Goal: Task Accomplishment & Management: Use online tool/utility

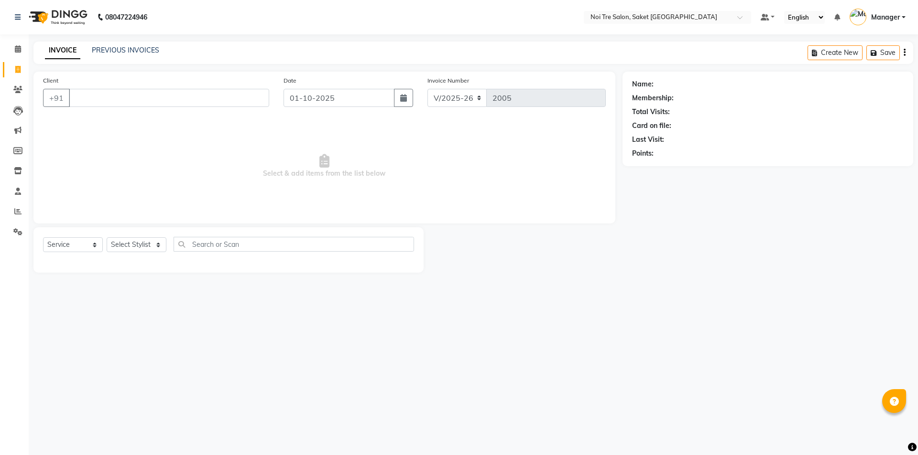
select select "4899"
select select "service"
click at [136, 53] on link "PREVIOUS INVOICES" at bounding box center [125, 50] width 67 height 9
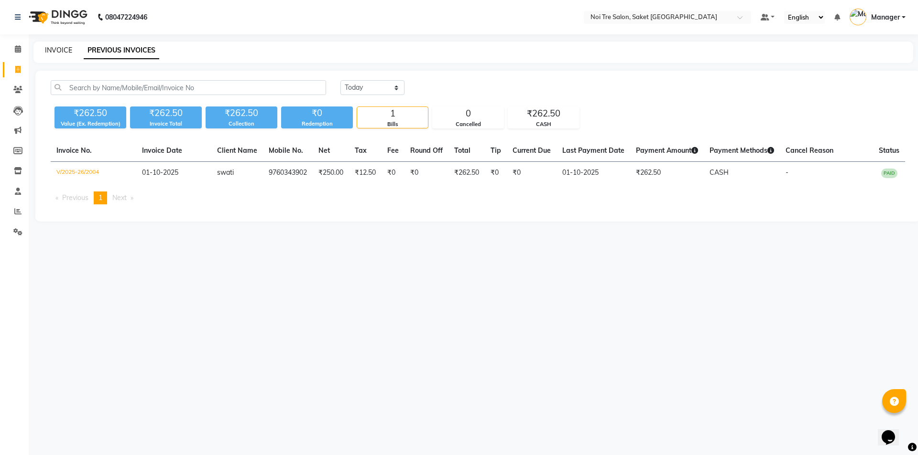
click at [64, 47] on link "INVOICE" at bounding box center [58, 50] width 27 height 9
select select "service"
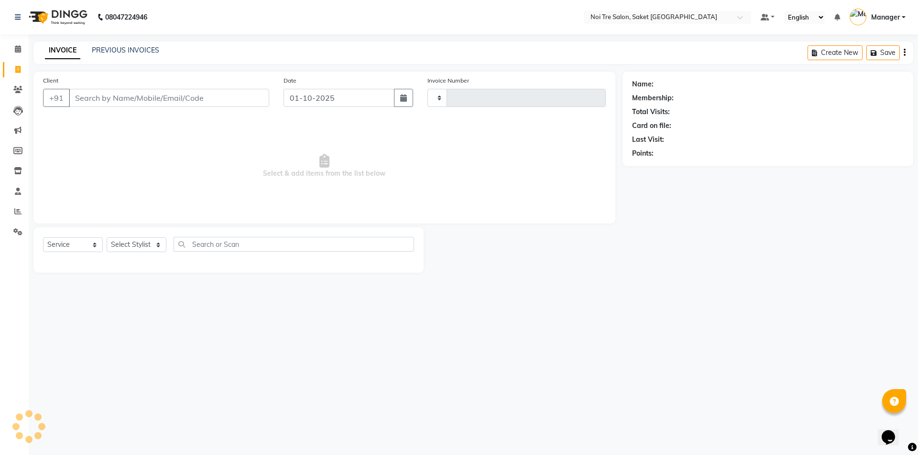
type input "2005"
select select "4899"
click at [103, 92] on input "Client" at bounding box center [169, 98] width 200 height 18
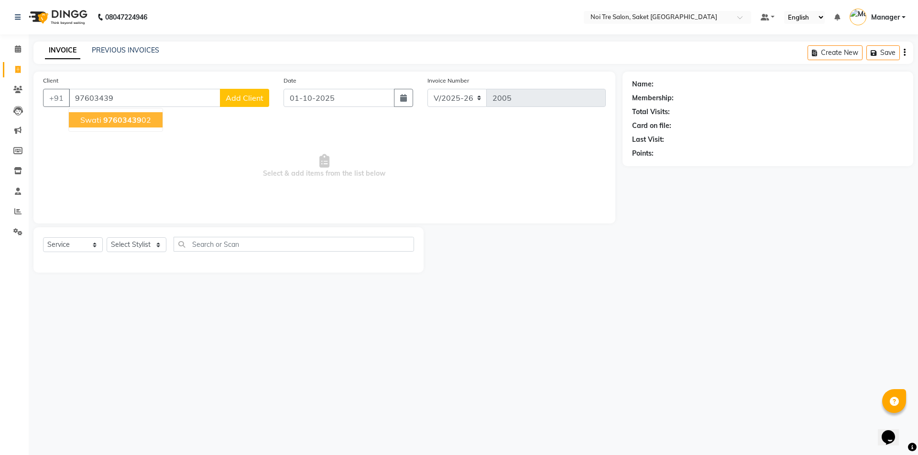
click at [89, 119] on span "swati" at bounding box center [90, 120] width 21 height 10
type input "9760343902"
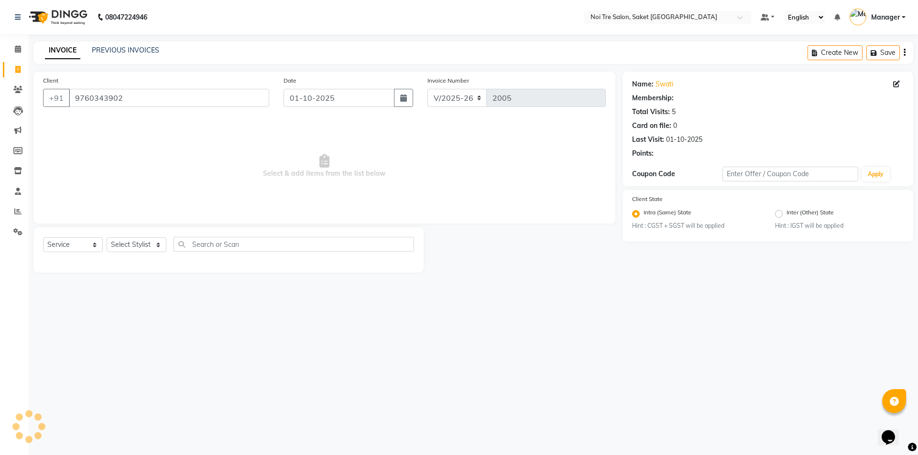
select select "1: Object"
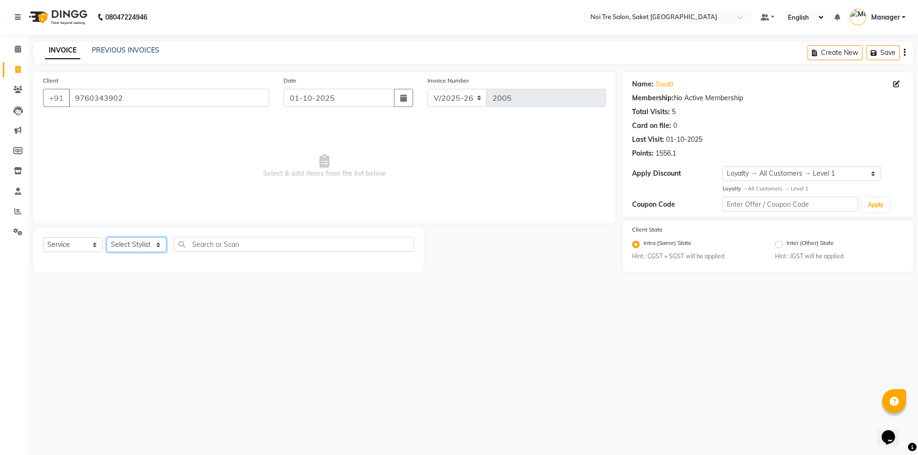
click at [127, 250] on select "Select Stylist AMIT [PERSON_NAME] [PERSON_NAME] Manager [PERSON_NAME] KM [PERSO…" at bounding box center [137, 245] width 60 height 15
select select "57196"
click at [107, 238] on select "Select Stylist AMIT [PERSON_NAME] [PERSON_NAME] Manager [PERSON_NAME] KM [PERSO…" at bounding box center [137, 245] width 60 height 15
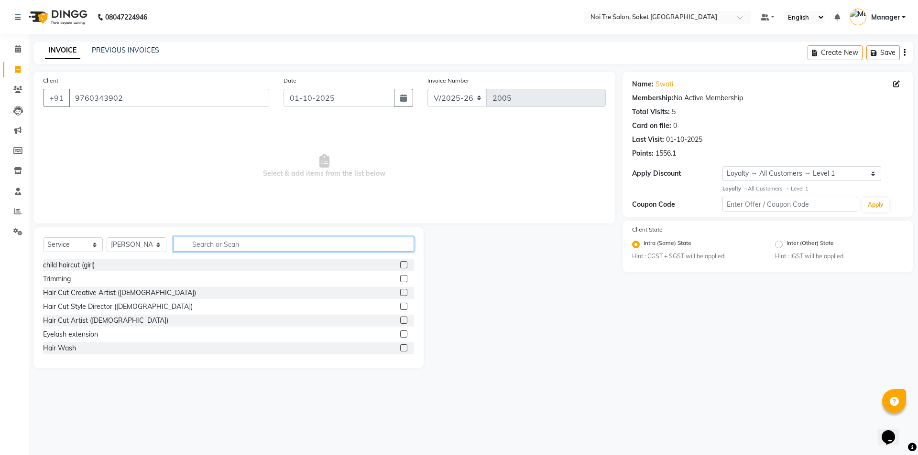
click at [233, 242] on input "text" at bounding box center [293, 244] width 240 height 15
type input "THRE"
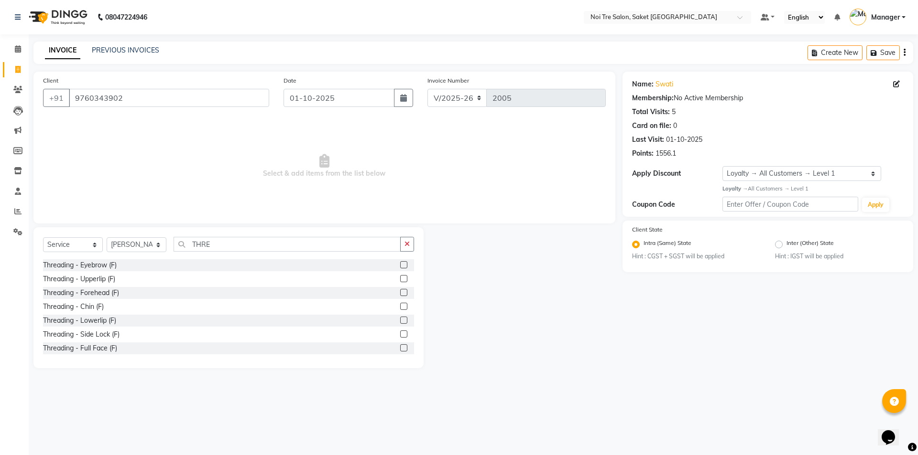
click at [400, 265] on label at bounding box center [403, 264] width 7 height 7
click at [400, 265] on input "checkbox" at bounding box center [403, 265] width 6 height 6
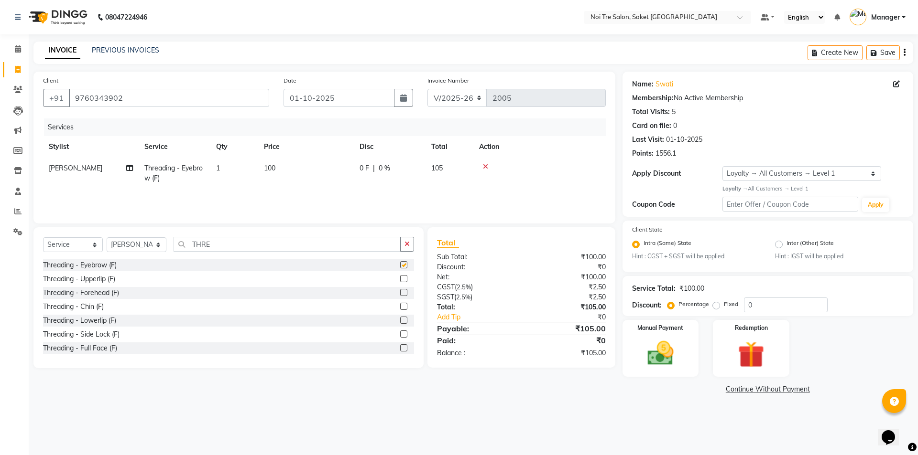
checkbox input "false"
click at [329, 166] on td "100" at bounding box center [306, 174] width 96 height 32
select select "57196"
drag, startPoint x: 343, startPoint y: 172, endPoint x: 324, endPoint y: 175, distance: 19.0
click at [324, 175] on input "100" at bounding box center [351, 170] width 84 height 15
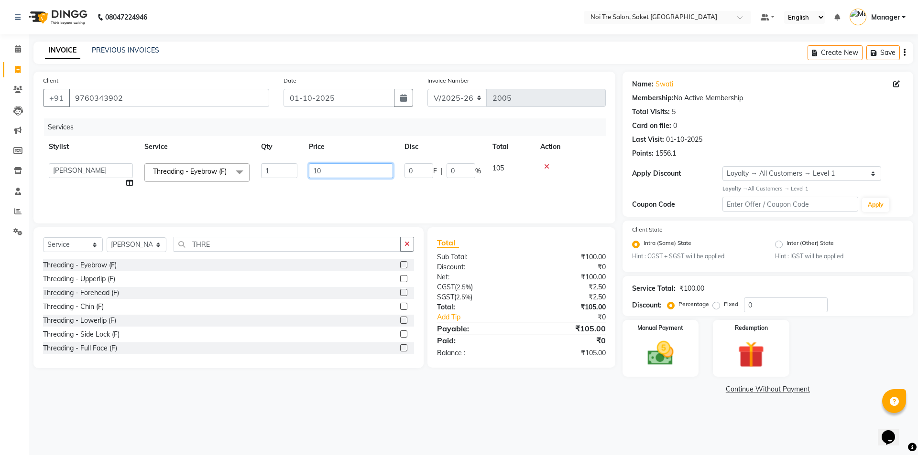
type input "1"
type input "250"
click at [333, 197] on div "Services Stylist Service Qty Price Disc Total Action [PERSON_NAME] Threading - …" at bounding box center [324, 167] width 562 height 96
click at [287, 166] on td "250" at bounding box center [306, 174] width 96 height 32
select select "57196"
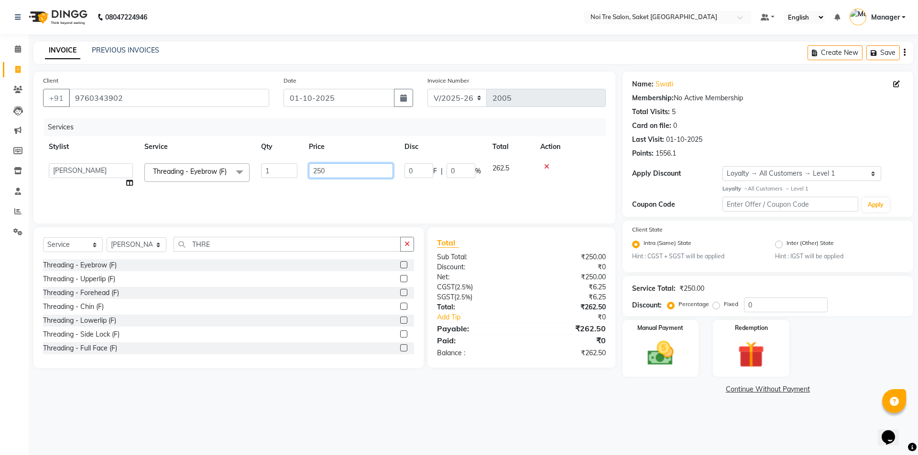
click at [340, 173] on input "250" at bounding box center [351, 170] width 84 height 15
type input "290"
click at [348, 193] on div "Services Stylist Service Qty Price Disc Total Action AMIT [PERSON_NAME] [PERSON…" at bounding box center [324, 167] width 562 height 96
click at [299, 173] on td "290" at bounding box center [306, 174] width 96 height 32
select select "57196"
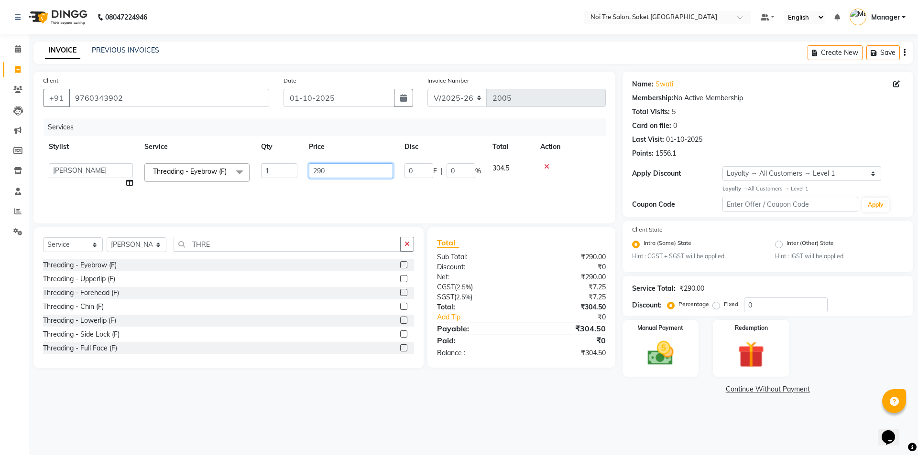
click at [333, 171] on input "290" at bounding box center [351, 170] width 84 height 15
type input "280"
click at [336, 195] on div "Services Stylist Service Qty Price Disc Total Action AMIT [PERSON_NAME] [PERSON…" at bounding box center [324, 167] width 562 height 96
click at [300, 172] on td "280" at bounding box center [306, 174] width 96 height 32
select select "57196"
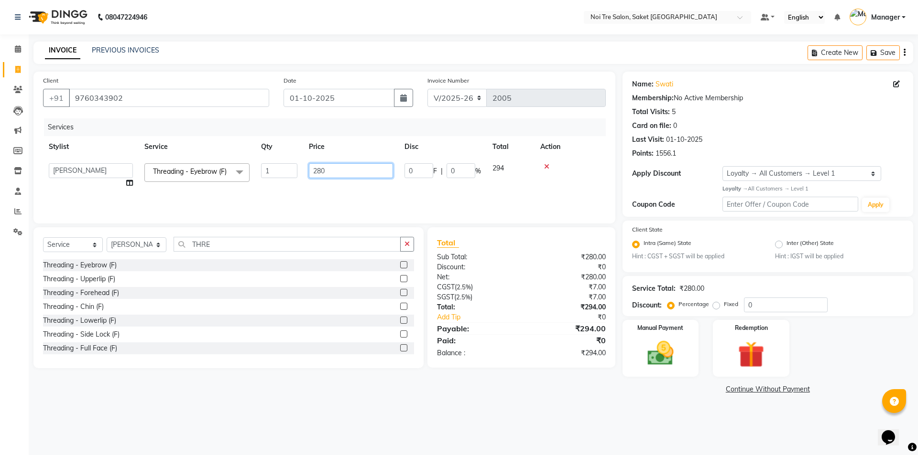
click at [343, 173] on input "280" at bounding box center [351, 170] width 84 height 15
type input "281"
click at [364, 196] on div "Services Stylist Service Qty Price Disc Total Action AMIT [PERSON_NAME] [PERSON…" at bounding box center [324, 167] width 562 height 96
click at [676, 341] on img at bounding box center [660, 354] width 44 height 32
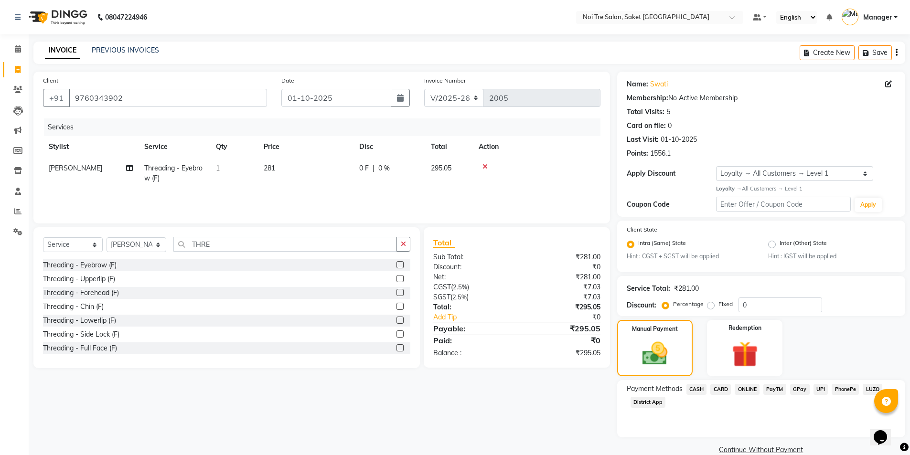
click at [320, 174] on td "281" at bounding box center [306, 174] width 96 height 32
select select "57196"
click at [327, 172] on input "281" at bounding box center [351, 170] width 84 height 15
type input "280"
click at [341, 195] on div "Services Stylist Service Qty Price Disc Total Action [PERSON_NAME] Threading - …" at bounding box center [322, 167] width 558 height 96
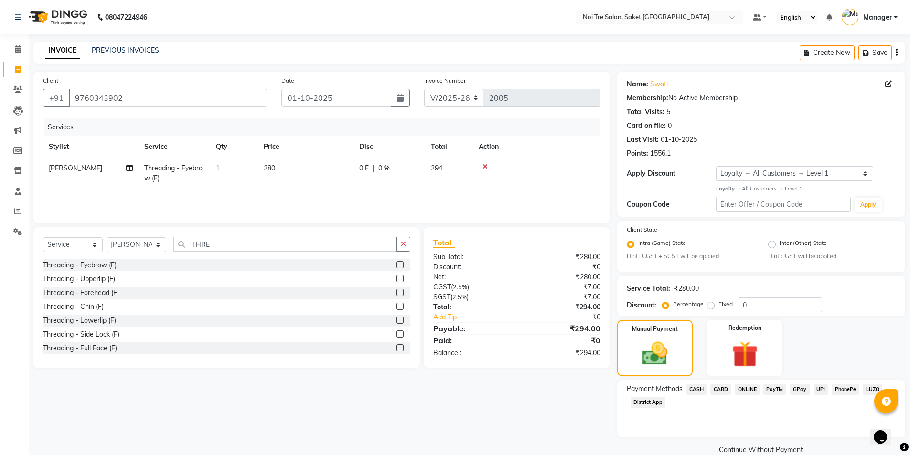
click at [774, 388] on span "PayTM" at bounding box center [775, 389] width 23 height 11
click at [781, 448] on button "Add Payment" at bounding box center [808, 453] width 175 height 15
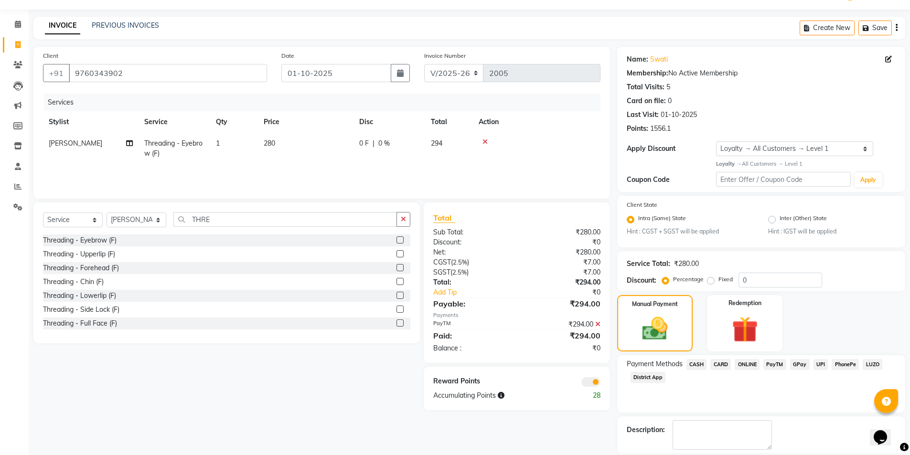
scroll to position [70, 0]
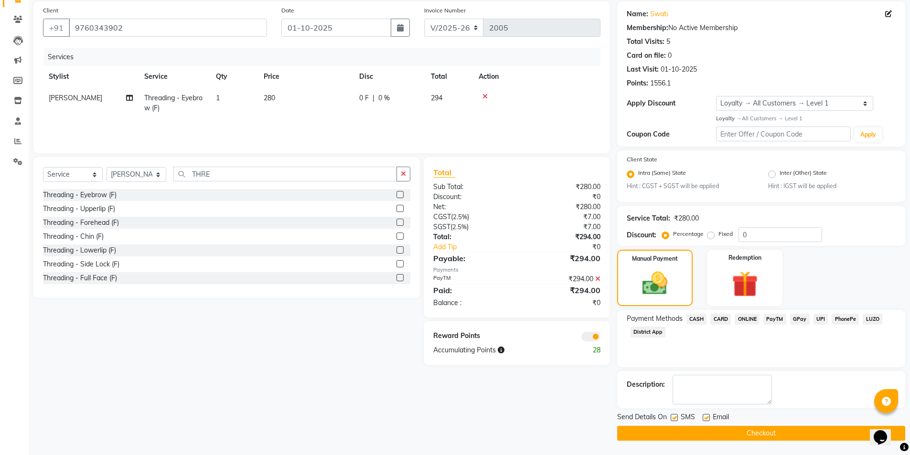
click at [754, 434] on button "Checkout" at bounding box center [761, 433] width 288 height 15
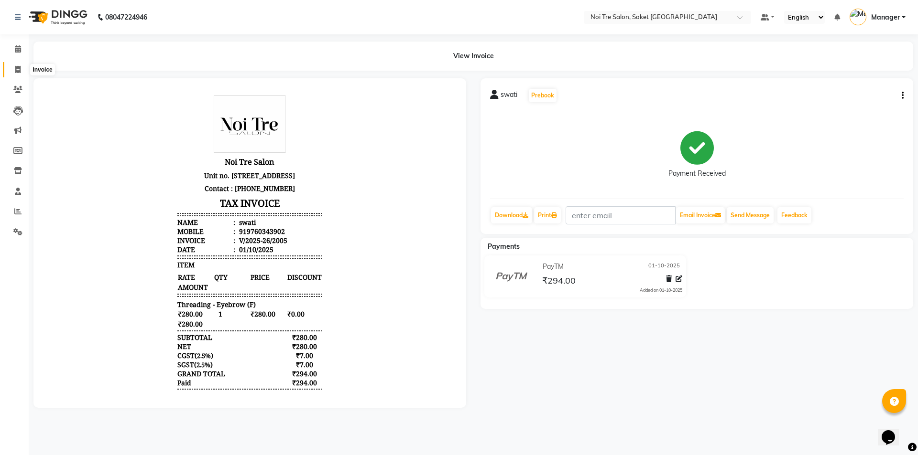
click at [15, 72] on icon at bounding box center [17, 69] width 5 height 7
select select "service"
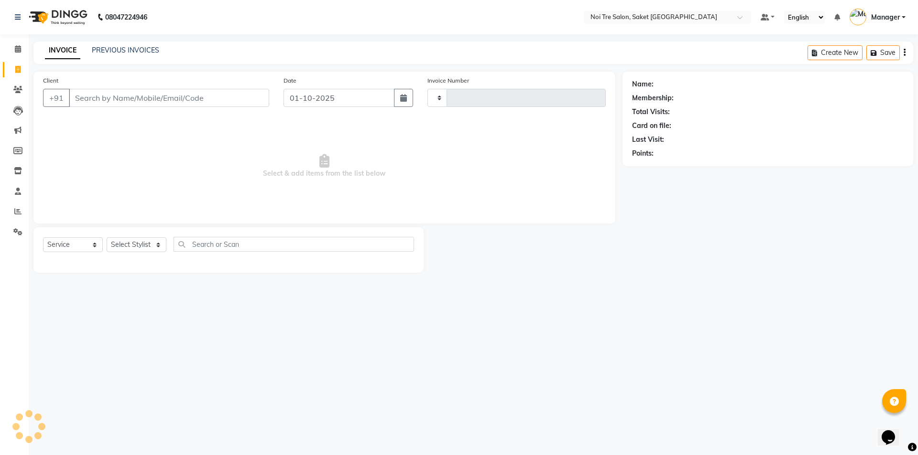
type input "2006"
select select "4899"
click at [91, 100] on input "Client" at bounding box center [169, 98] width 200 height 18
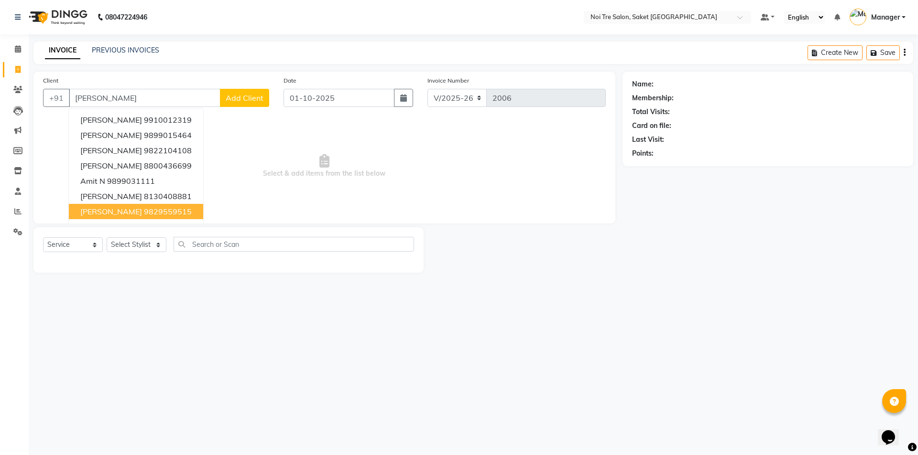
click at [144, 213] on ngb-highlight "9829559515" at bounding box center [168, 212] width 48 height 10
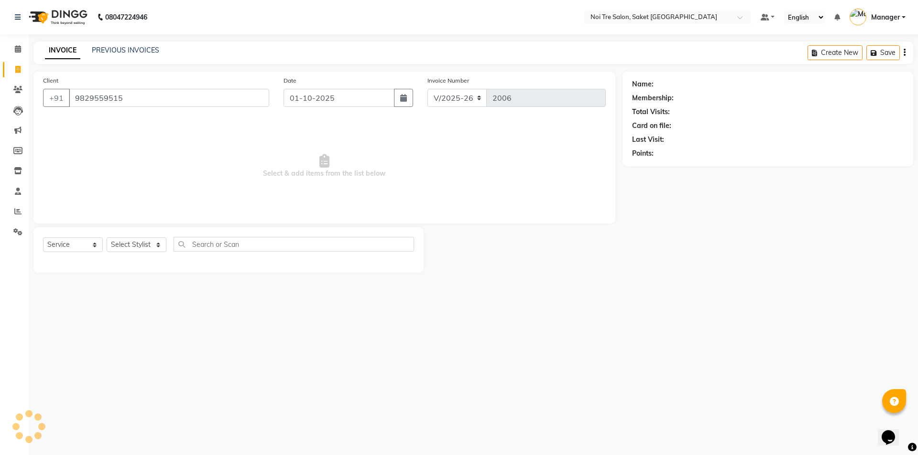
type input "9829559515"
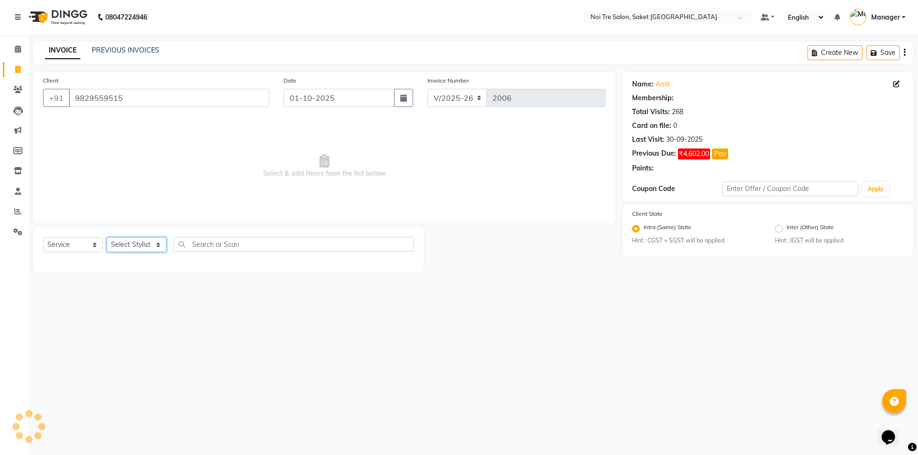
select select "1: Object"
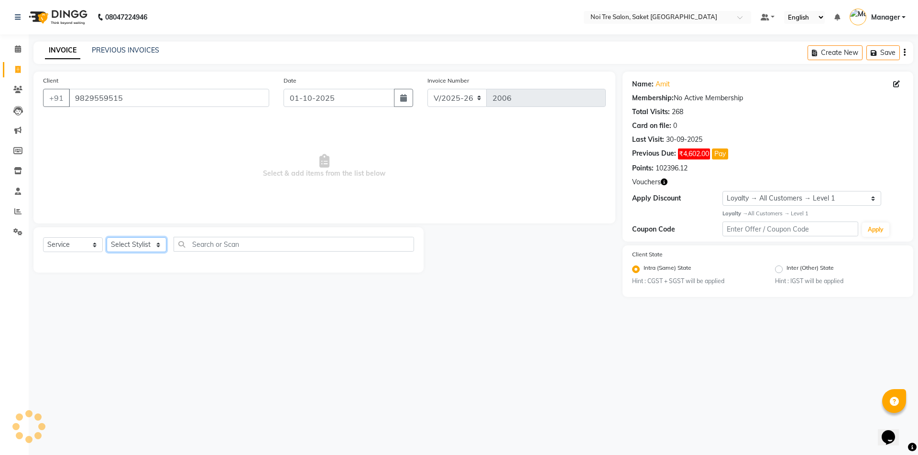
click at [143, 246] on select "Select Stylist AMIT [PERSON_NAME] [PERSON_NAME] Manager [PERSON_NAME] KM [PERSO…" at bounding box center [137, 245] width 60 height 15
select select "53800"
click at [107, 238] on select "Select Stylist AMIT [PERSON_NAME] [PERSON_NAME] Manager [PERSON_NAME] KM [PERSO…" at bounding box center [137, 245] width 60 height 15
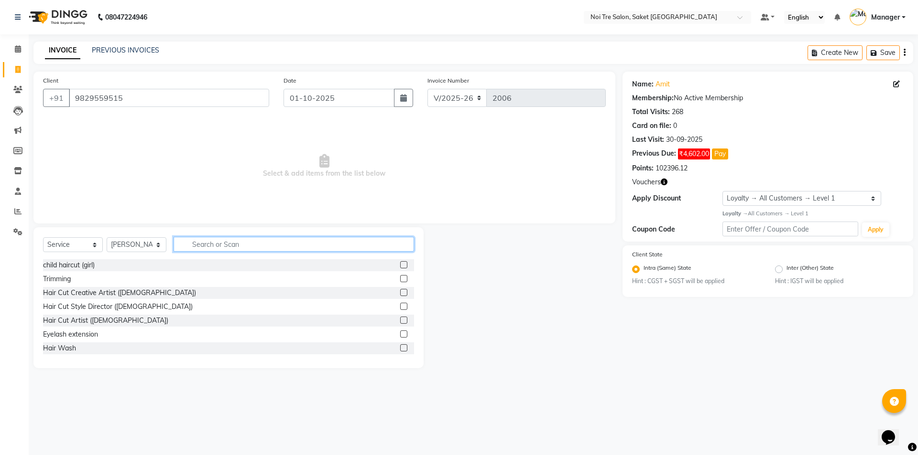
click at [227, 245] on input "text" at bounding box center [293, 244] width 240 height 15
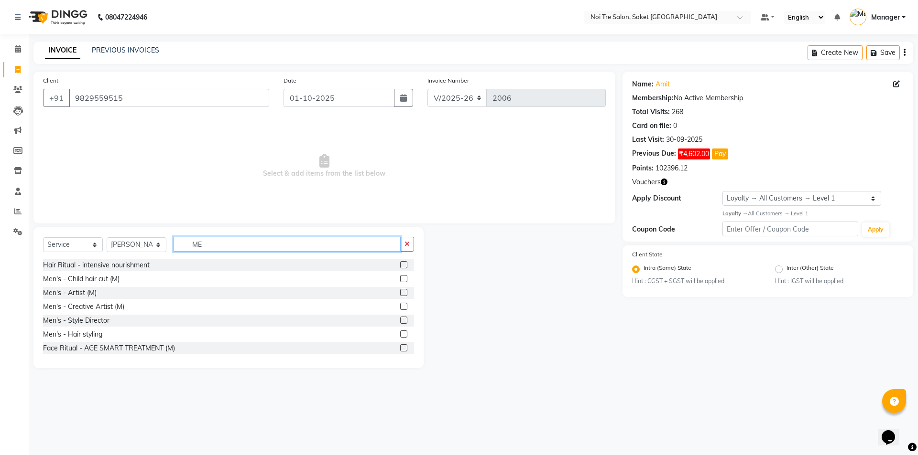
type input "ME"
click at [400, 320] on label at bounding box center [403, 320] width 7 height 7
click at [400, 320] on input "checkbox" at bounding box center [403, 321] width 6 height 6
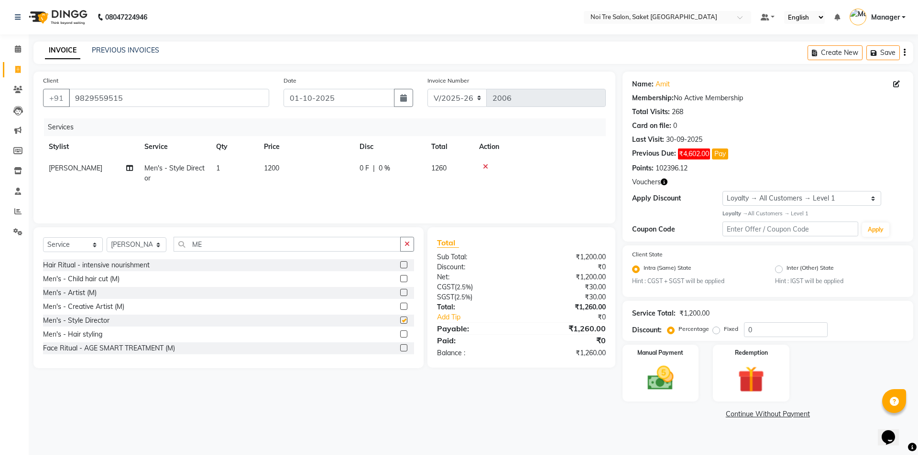
checkbox input "false"
click at [292, 165] on td "1200" at bounding box center [306, 174] width 96 height 32
click at [341, 169] on input "1200" at bounding box center [351, 170] width 84 height 15
type input "1230"
click at [348, 191] on div "Services Stylist Service Qty Price Disc Total Action AMIT [PERSON_NAME] [PERSON…" at bounding box center [324, 167] width 562 height 96
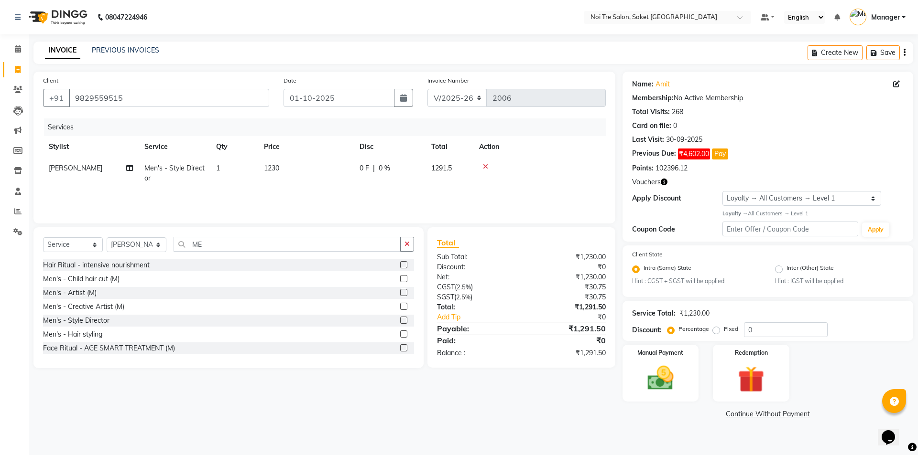
click at [296, 165] on td "1230" at bounding box center [306, 174] width 96 height 32
click at [353, 189] on td "1230" at bounding box center [351, 176] width 96 height 36
click at [353, 190] on td "1230" at bounding box center [351, 176] width 96 height 36
click at [350, 170] on input "1230" at bounding box center [351, 170] width 84 height 15
type input "1232"
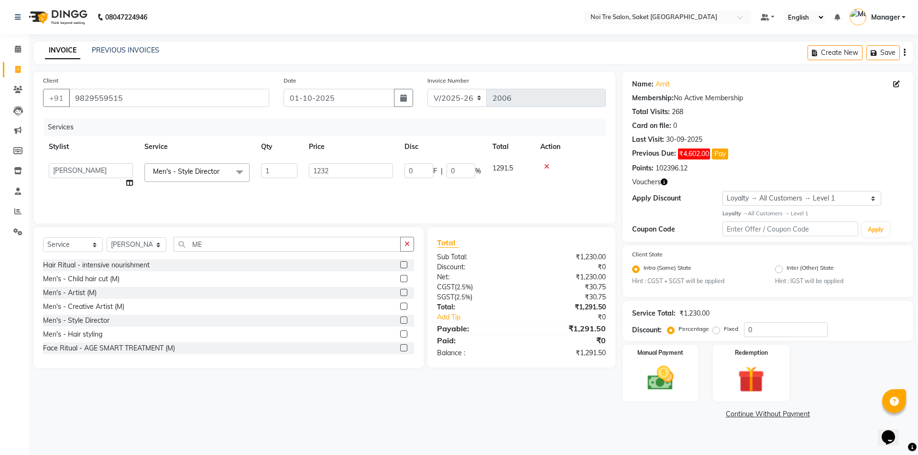
click at [355, 184] on tr "AMIT [PERSON_NAME] [PERSON_NAME] Manager [PERSON_NAME] KM [PERSON_NAME] [PERSON…" at bounding box center [324, 176] width 562 height 36
click at [333, 167] on td "1232" at bounding box center [306, 174] width 96 height 32
click at [347, 166] on input "1232" at bounding box center [351, 170] width 84 height 15
type input "1233"
click at [369, 190] on div "Services Stylist Service Qty Price Disc Total Action AMIT [PERSON_NAME] [PERSON…" at bounding box center [324, 167] width 562 height 96
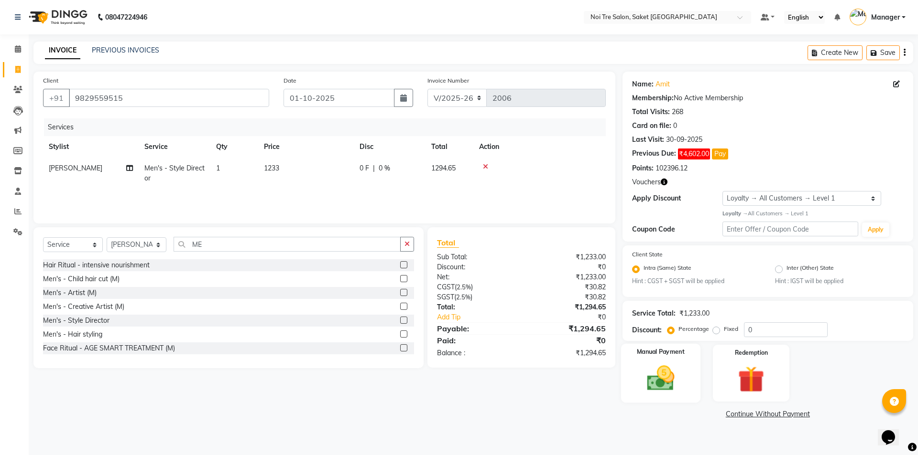
click at [658, 375] on img at bounding box center [660, 379] width 44 height 32
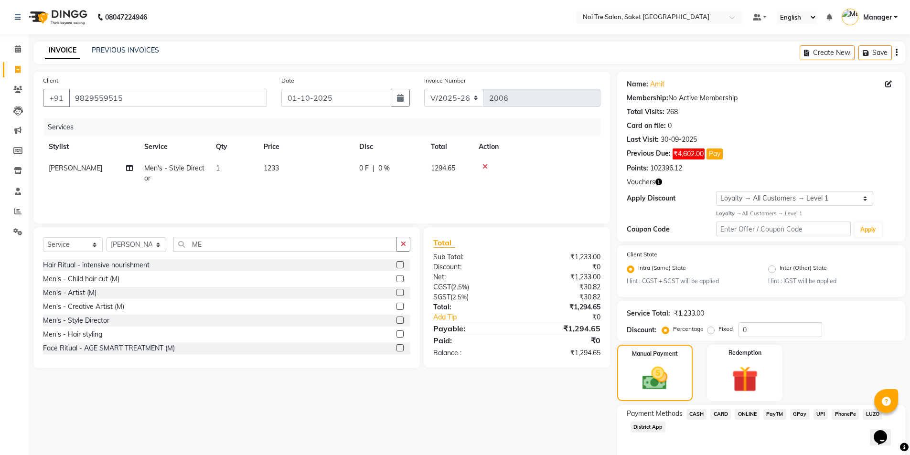
drag, startPoint x: 722, startPoint y: 413, endPoint x: 745, endPoint y: 437, distance: 33.5
click at [744, 437] on div "Payment Methods CASH CARD ONLINE PayTM GPay UPI PhonePe LUZO District App" at bounding box center [761, 433] width 288 height 57
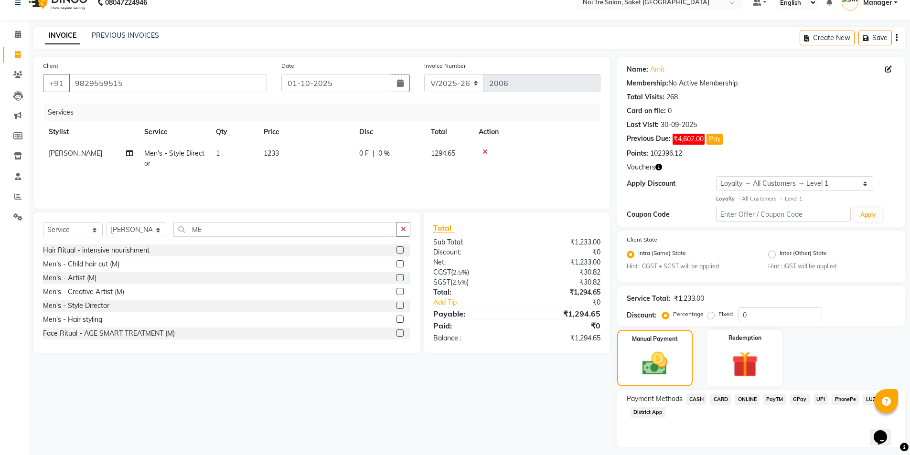
scroll to position [41, 0]
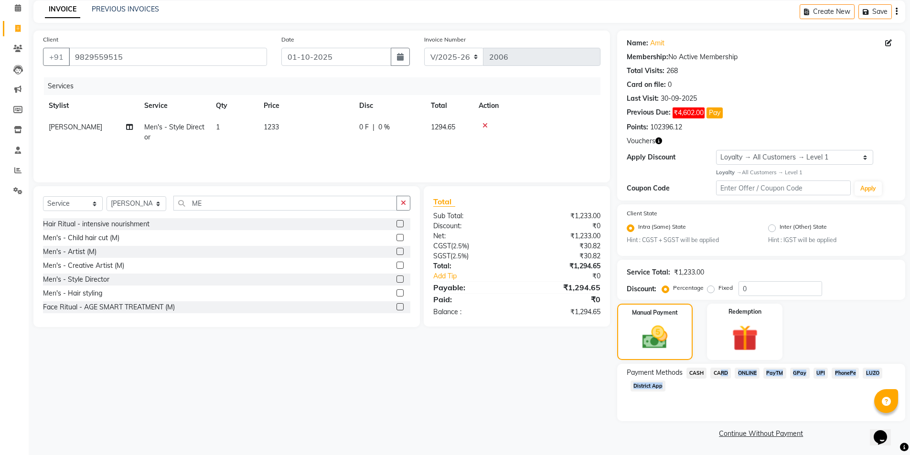
drag, startPoint x: 717, startPoint y: 375, endPoint x: 732, endPoint y: 434, distance: 60.6
click at [728, 435] on div "Name: Amit Membership: No Active Membership Total Visits: 268 Card on file: 0 L…" at bounding box center [764, 236] width 295 height 411
click at [717, 373] on span "CARD" at bounding box center [721, 373] width 21 height 11
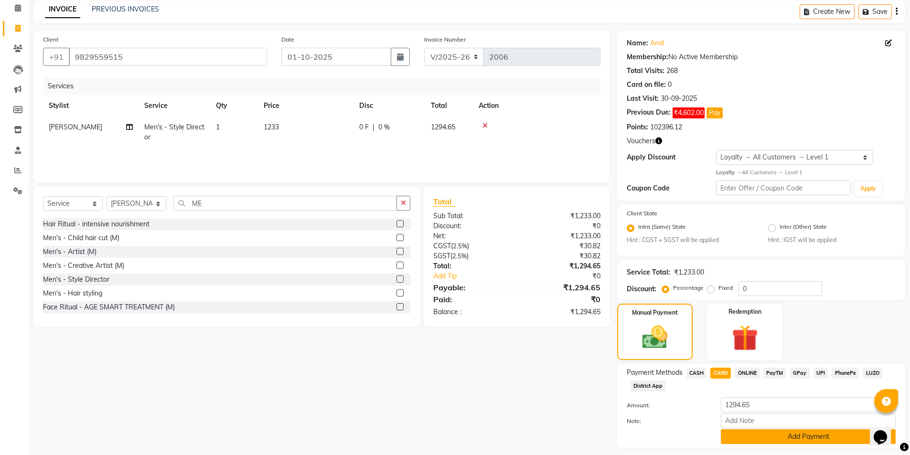
click at [746, 436] on button "Add Payment" at bounding box center [808, 437] width 175 height 15
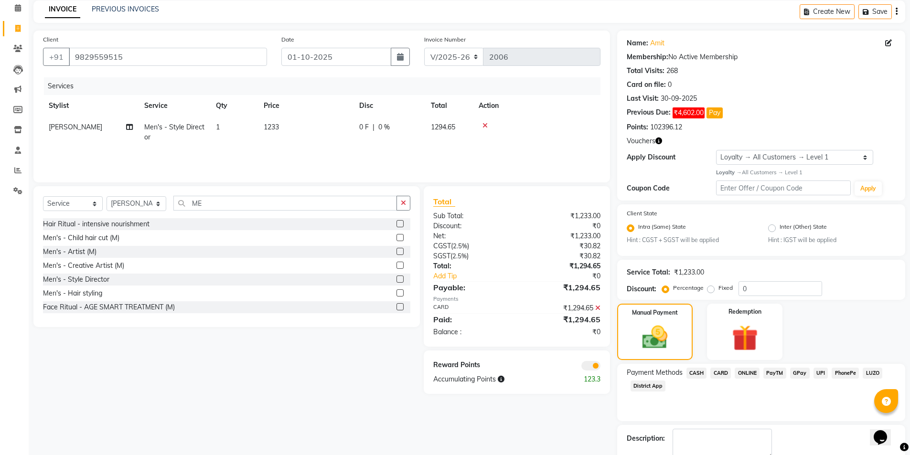
scroll to position [95, 0]
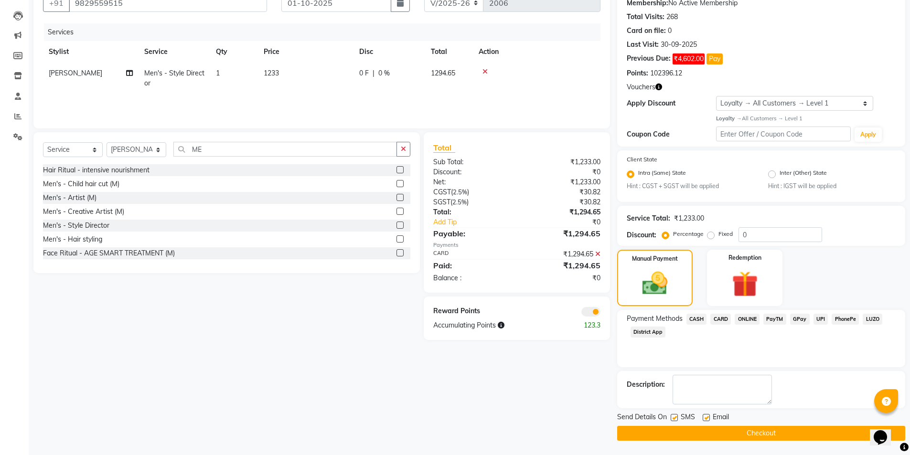
click at [754, 430] on button "Checkout" at bounding box center [761, 433] width 288 height 15
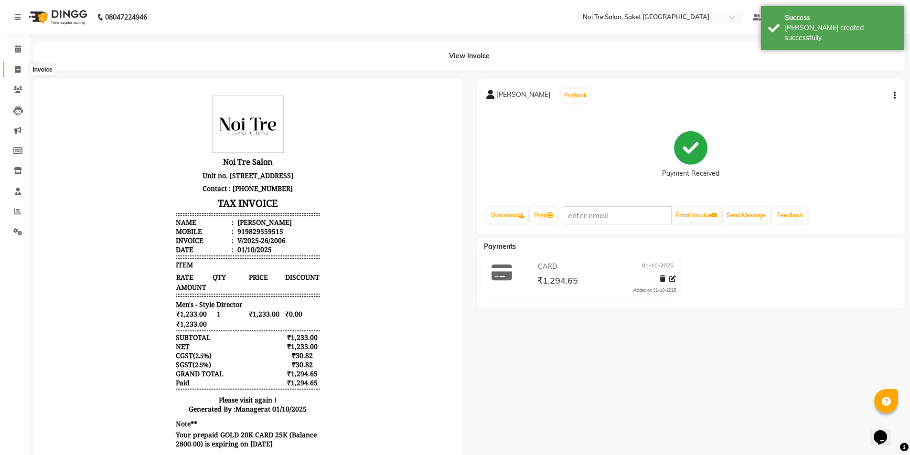
click at [16, 70] on icon at bounding box center [17, 69] width 5 height 7
select select "service"
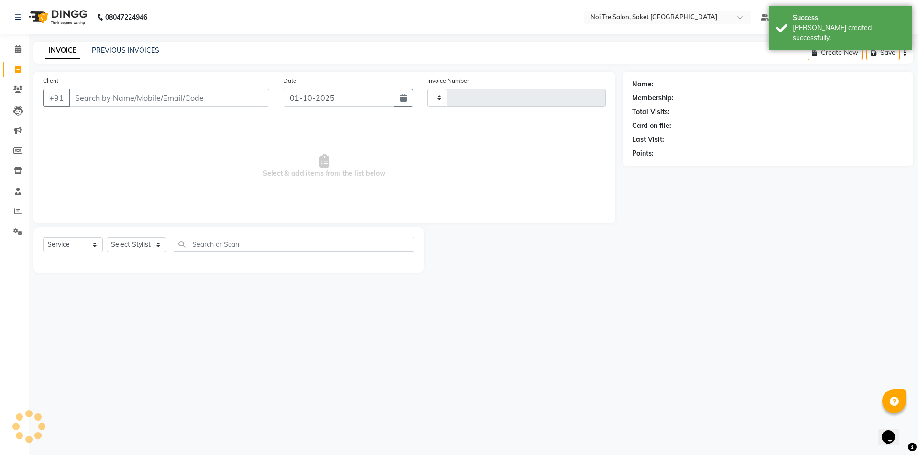
type input "2007"
select select "4899"
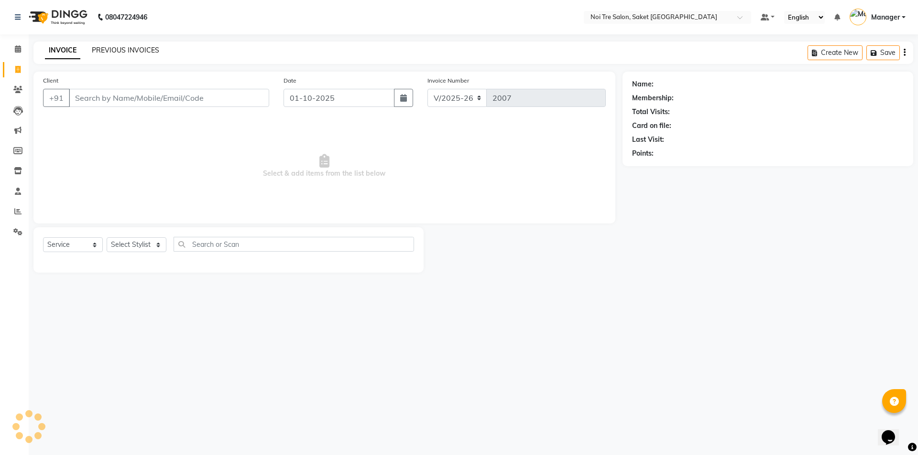
click at [116, 46] on link "PREVIOUS INVOICES" at bounding box center [125, 50] width 67 height 9
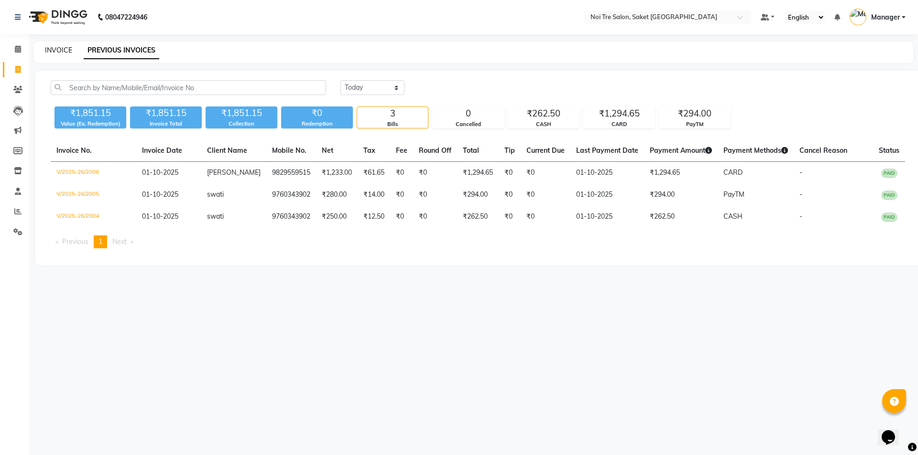
click at [60, 53] on link "INVOICE" at bounding box center [58, 50] width 27 height 9
select select "4899"
select select "service"
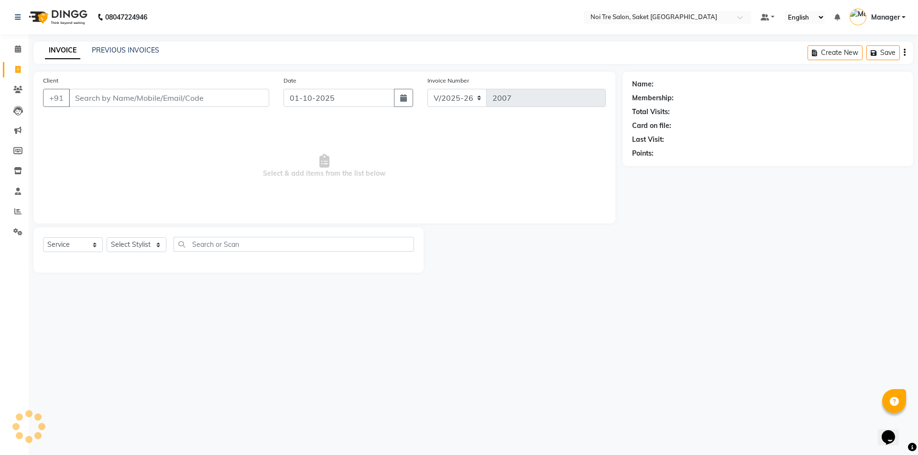
click at [106, 98] on input "Client" at bounding box center [169, 98] width 200 height 18
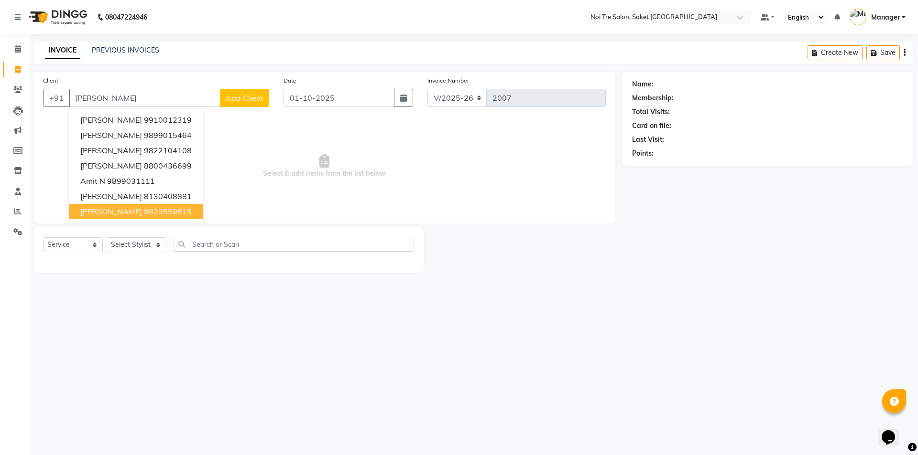
click at [144, 211] on ngb-highlight "9829559515" at bounding box center [168, 212] width 48 height 10
type input "9829559515"
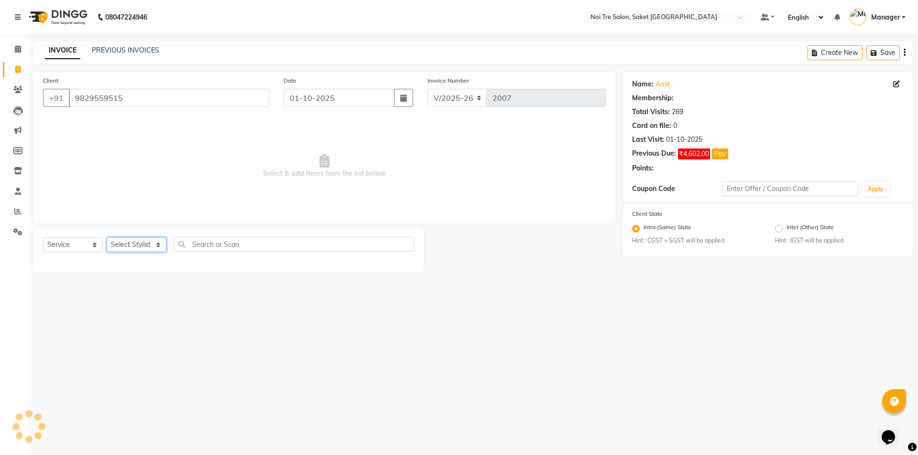
drag, startPoint x: 125, startPoint y: 243, endPoint x: 127, endPoint y: 251, distance: 7.9
click at [126, 249] on select "Select Stylist AMIT [PERSON_NAME] [PERSON_NAME] Manager [PERSON_NAME] KM [PERSO…" at bounding box center [137, 245] width 60 height 15
select select "1: Object"
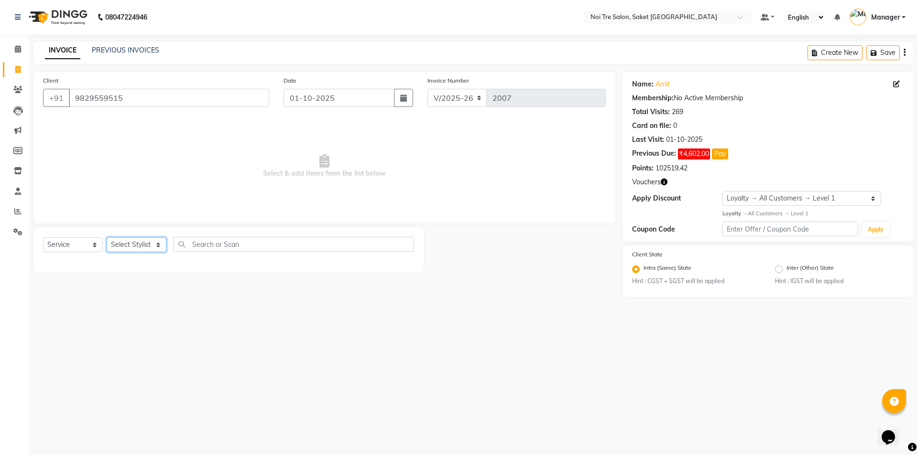
select select "53770"
click at [107, 238] on select "Select Stylist AMIT [PERSON_NAME] [PERSON_NAME] Manager [PERSON_NAME] KM [PERSO…" at bounding box center [137, 245] width 60 height 15
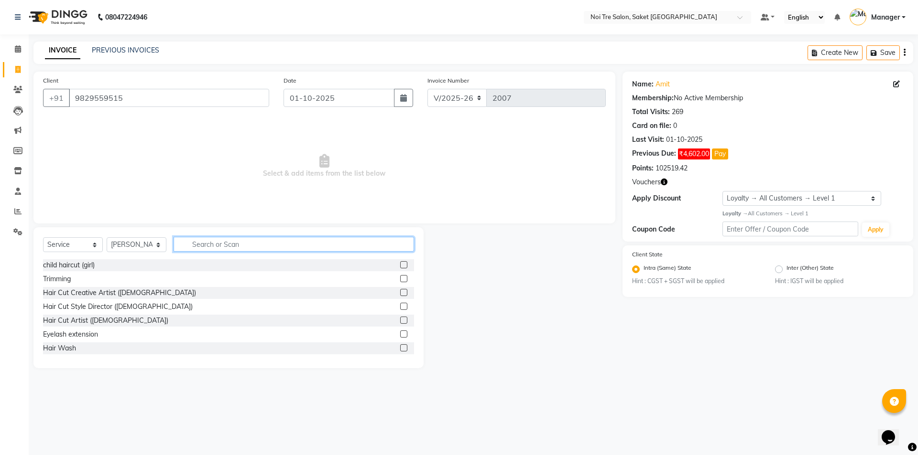
click at [247, 238] on input "text" at bounding box center [293, 244] width 240 height 15
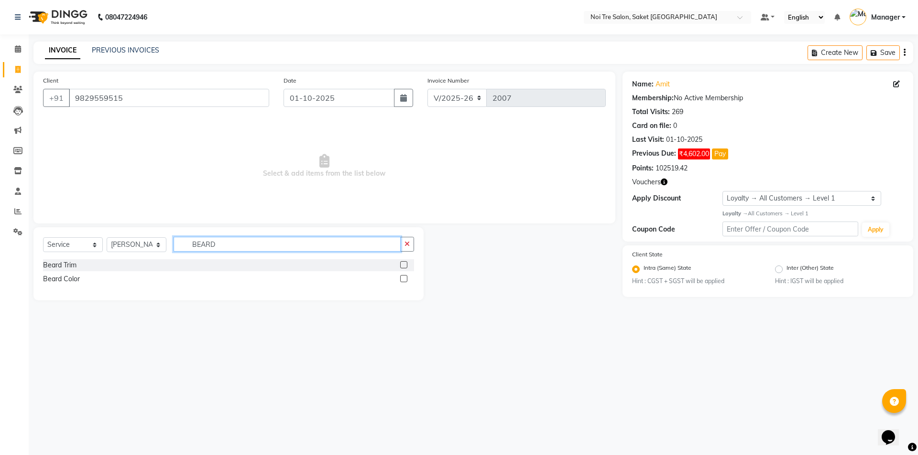
type input "BEARD"
click at [404, 265] on label at bounding box center [403, 264] width 7 height 7
click at [404, 265] on input "checkbox" at bounding box center [403, 265] width 6 height 6
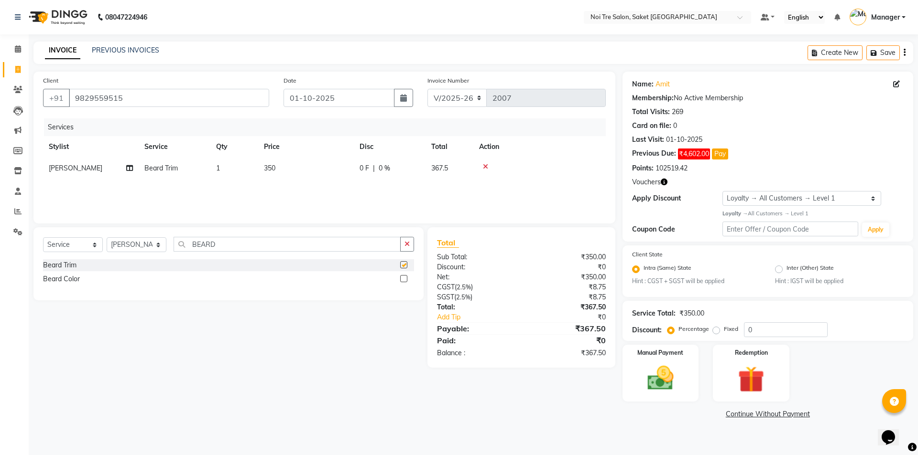
checkbox input "false"
click at [303, 167] on td "350" at bounding box center [306, 169] width 96 height 22
select select "53770"
drag, startPoint x: 387, startPoint y: 179, endPoint x: 357, endPoint y: 172, distance: 31.5
click at [358, 172] on td "350" at bounding box center [351, 176] width 96 height 36
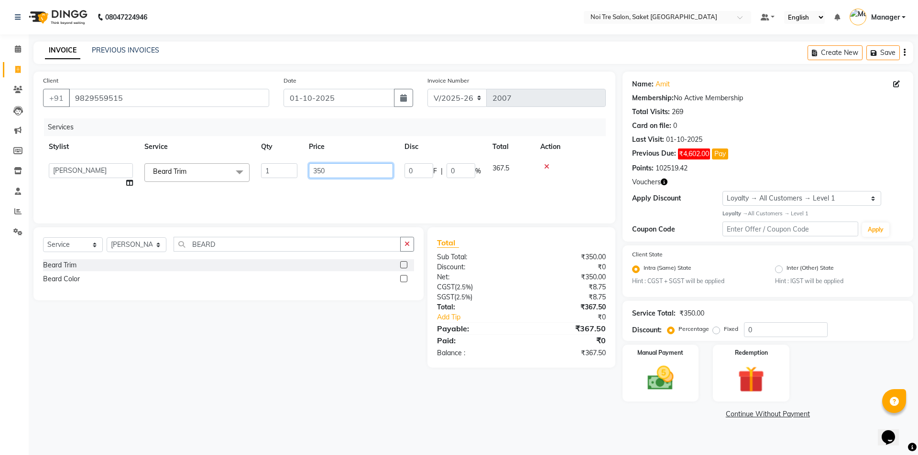
click at [343, 163] on input "350" at bounding box center [351, 170] width 84 height 15
type input "3"
type input "500"
click at [345, 199] on div "Services Stylist Service Qty Price Disc Total Action [PERSON_NAME] Trim 1 500 0…" at bounding box center [324, 167] width 562 height 96
click at [290, 169] on td "500" at bounding box center [306, 169] width 96 height 22
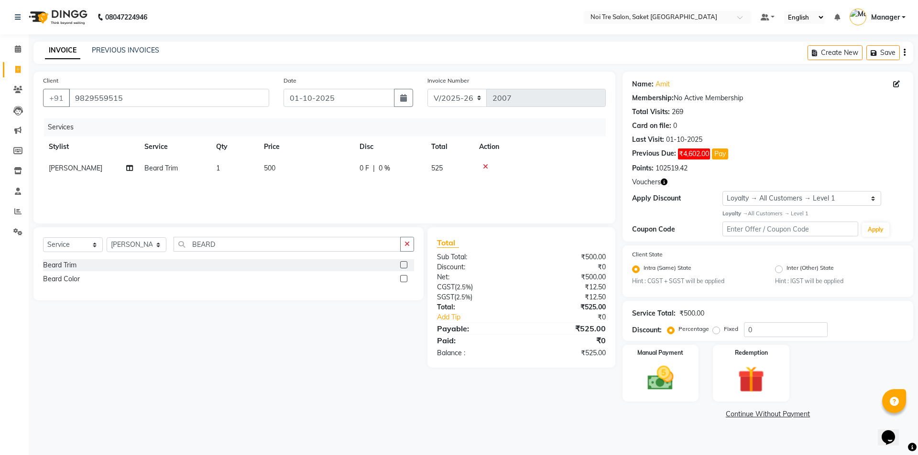
select select "53770"
click at [329, 165] on input "500" at bounding box center [351, 170] width 84 height 15
type input "540"
click at [339, 190] on div "Services Stylist Service Qty Price Disc Total Action [PERSON_NAME] Trim 1 540 0…" at bounding box center [324, 167] width 562 height 96
click at [326, 169] on td "540" at bounding box center [306, 169] width 96 height 22
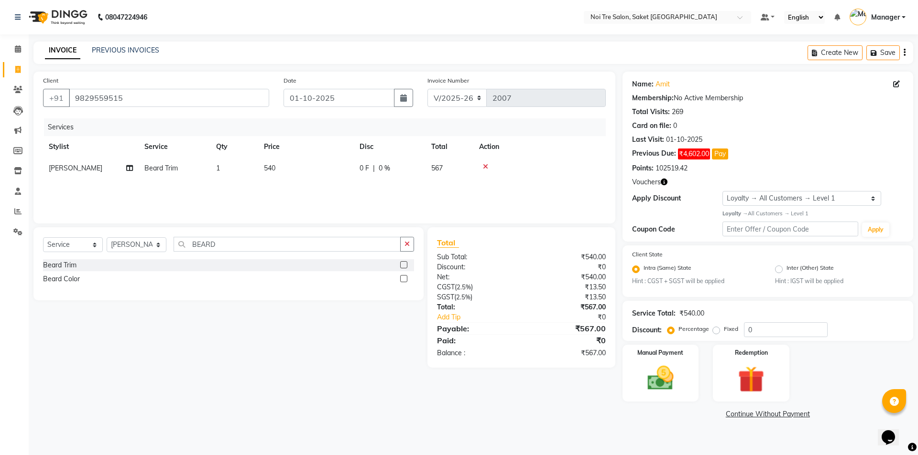
select select "53770"
click at [341, 173] on input "540" at bounding box center [351, 170] width 84 height 15
type input "560"
click at [366, 201] on div "Services Stylist Service Qty Price Disc Total Action [PERSON_NAME] Trim 1 560 0…" at bounding box center [324, 167] width 562 height 96
click at [317, 168] on td "560" at bounding box center [306, 169] width 96 height 22
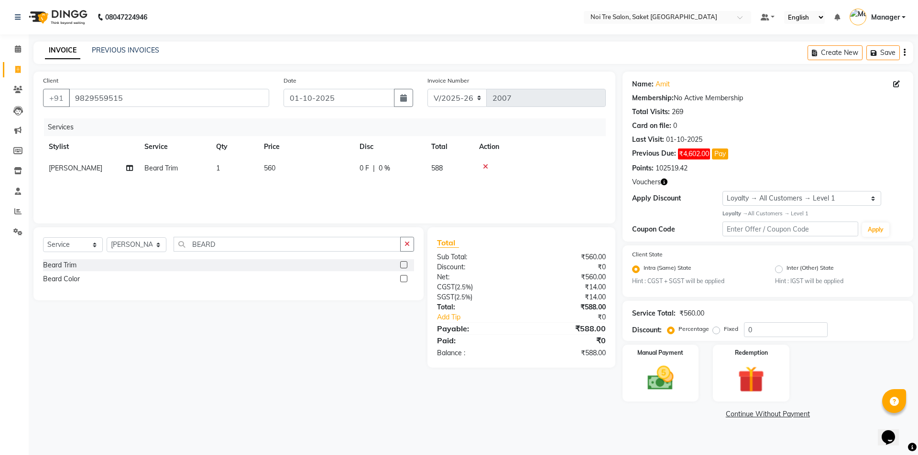
select select "53770"
click at [341, 170] on input "560" at bounding box center [351, 170] width 84 height 15
type input "565"
click at [355, 181] on div "Services Stylist Service Qty Price Disc Total Action AMIT [PERSON_NAME] [PERSON…" at bounding box center [324, 167] width 562 height 96
click at [302, 167] on td "565" at bounding box center [306, 169] width 96 height 22
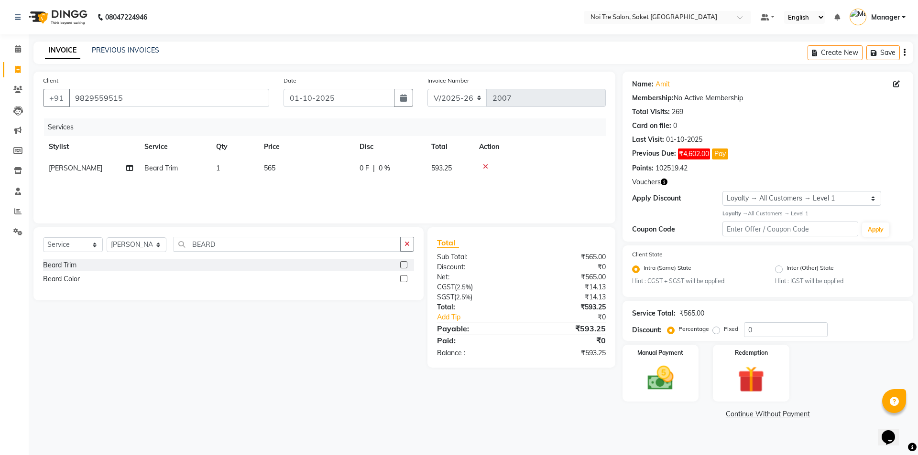
select select "53770"
click at [341, 170] on input "565" at bounding box center [351, 170] width 84 height 15
type input "563"
click at [357, 196] on div "Services Stylist Service Qty Price Disc Total Action AMIT [PERSON_NAME] [PERSON…" at bounding box center [324, 167] width 562 height 96
click at [338, 176] on td "563" at bounding box center [306, 169] width 96 height 22
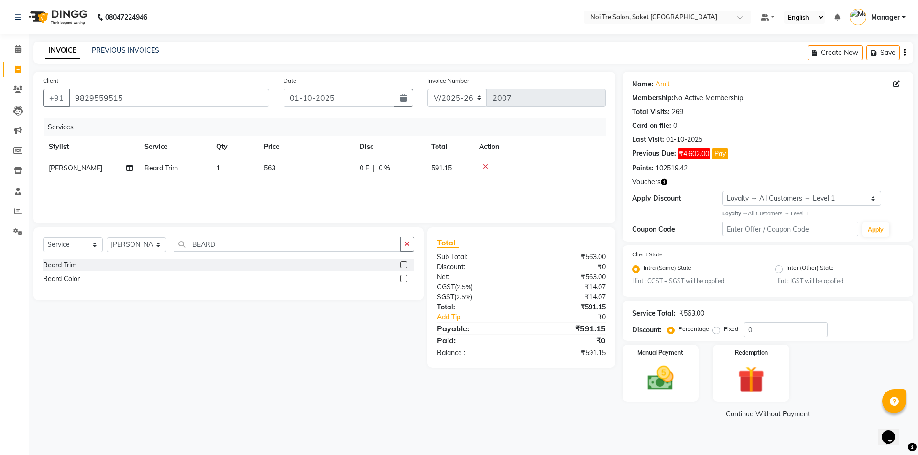
select select "53770"
click at [341, 172] on input "563" at bounding box center [351, 170] width 84 height 15
type input "562"
click at [336, 198] on div "Services Stylist Service Qty Price Disc Total Action AMIT [PERSON_NAME] [PERSON…" at bounding box center [324, 167] width 562 height 96
click at [304, 164] on td "562" at bounding box center [306, 169] width 96 height 22
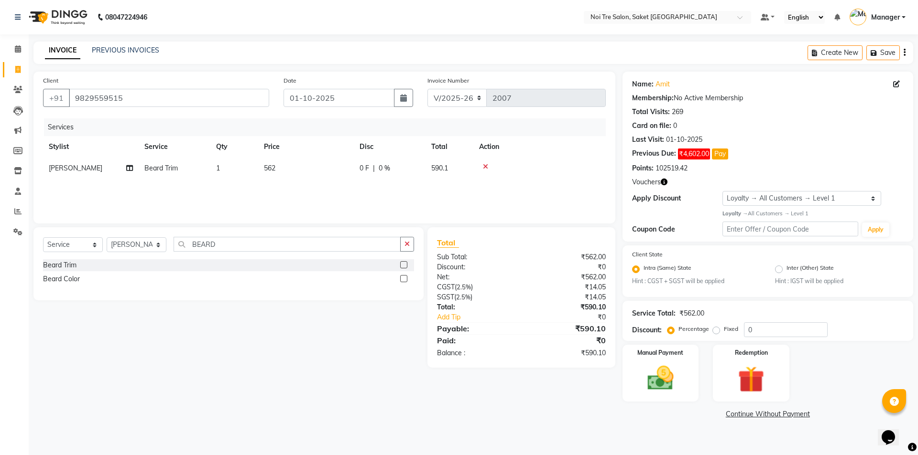
select select "53770"
click at [337, 171] on input "562" at bounding box center [351, 170] width 84 height 15
type input "561"
click at [338, 190] on div "Services Stylist Service Qty Price Disc Total Action [PERSON_NAME] Trim 1 561 0…" at bounding box center [324, 167] width 562 height 96
click at [664, 422] on main "INVOICE PREVIOUS INVOICES Create New Save Client [PHONE_NUMBER] Date [DATE] Inv…" at bounding box center [473, 239] width 889 height 394
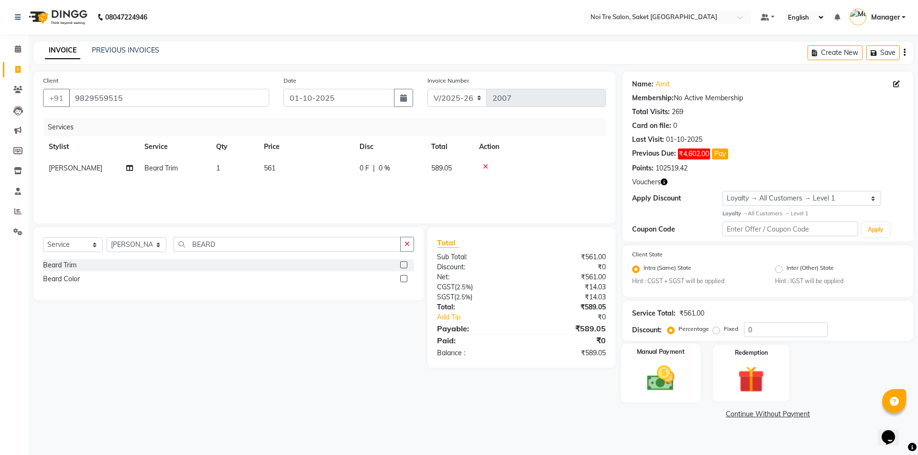
click at [668, 369] on img at bounding box center [660, 379] width 44 height 32
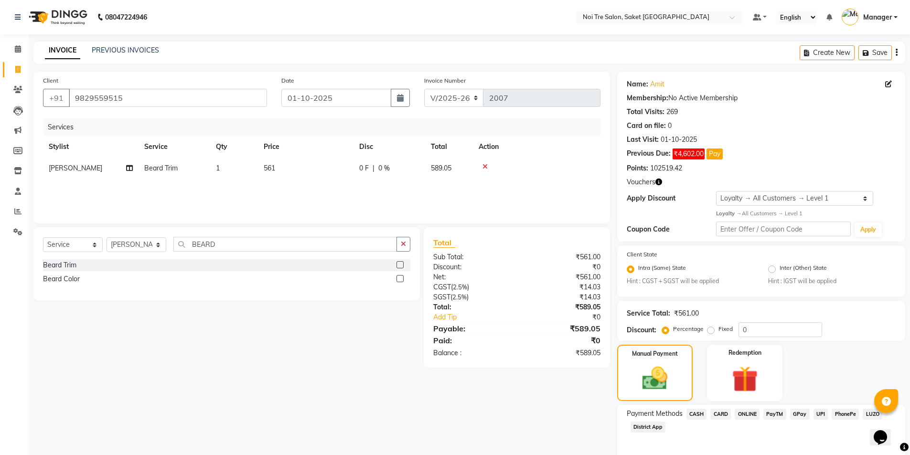
scroll to position [41, 0]
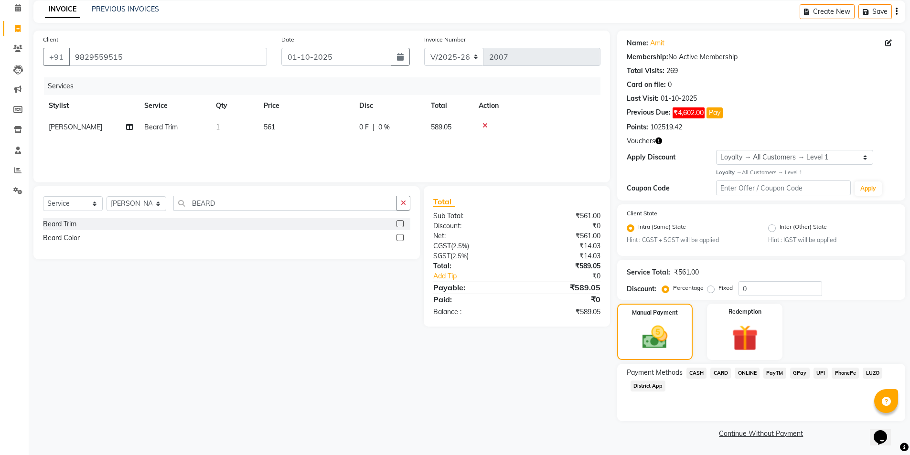
click at [772, 374] on span "PayTM" at bounding box center [775, 373] width 23 height 11
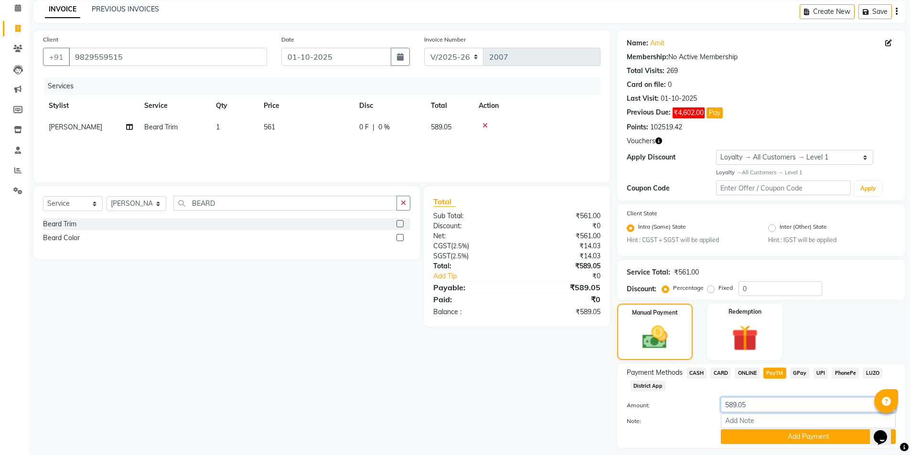
drag, startPoint x: 764, startPoint y: 403, endPoint x: 667, endPoint y: 414, distance: 97.6
click at [667, 414] on div "Amount: 589.05 Note: Add Payment" at bounding box center [761, 421] width 269 height 47
type input "90"
click at [783, 437] on button "Add Payment" at bounding box center [808, 437] width 175 height 15
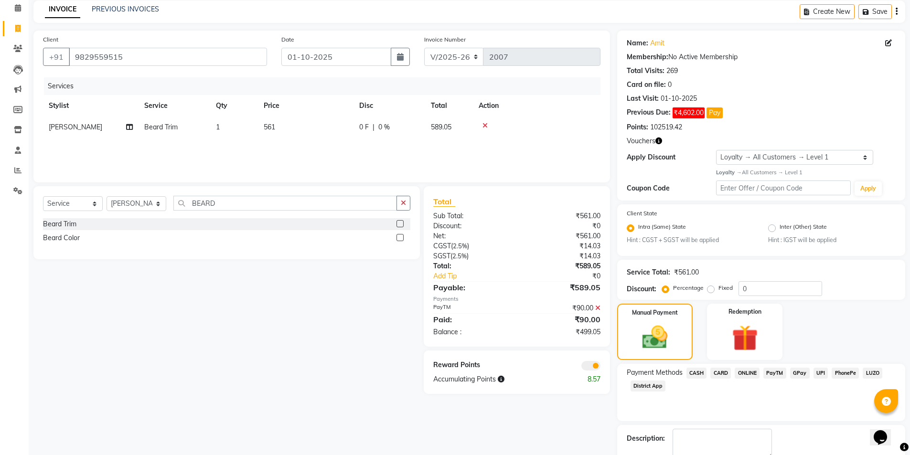
click at [696, 374] on span "CASH" at bounding box center [697, 373] width 21 height 11
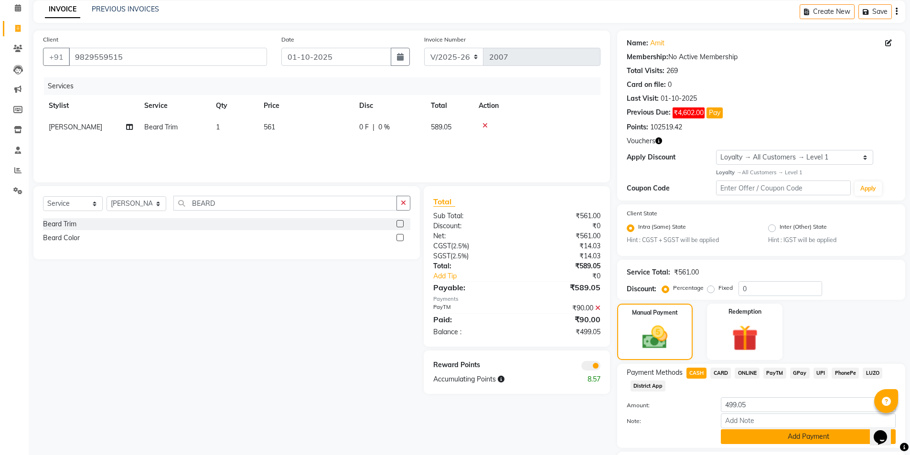
click at [793, 437] on button "Add Payment" at bounding box center [808, 437] width 175 height 15
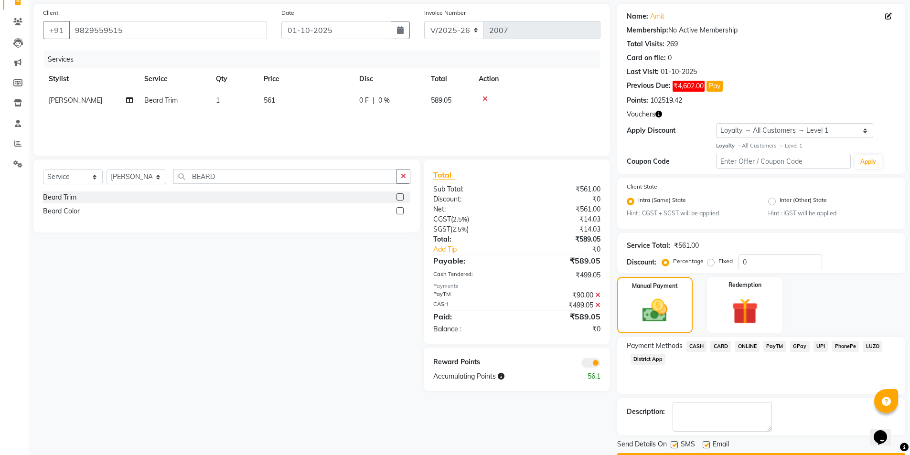
scroll to position [95, 0]
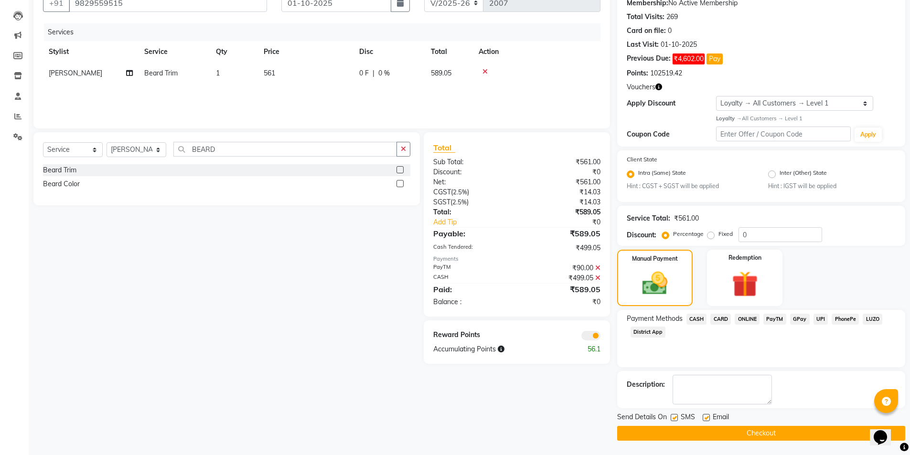
click at [740, 433] on button "Checkout" at bounding box center [761, 433] width 288 height 15
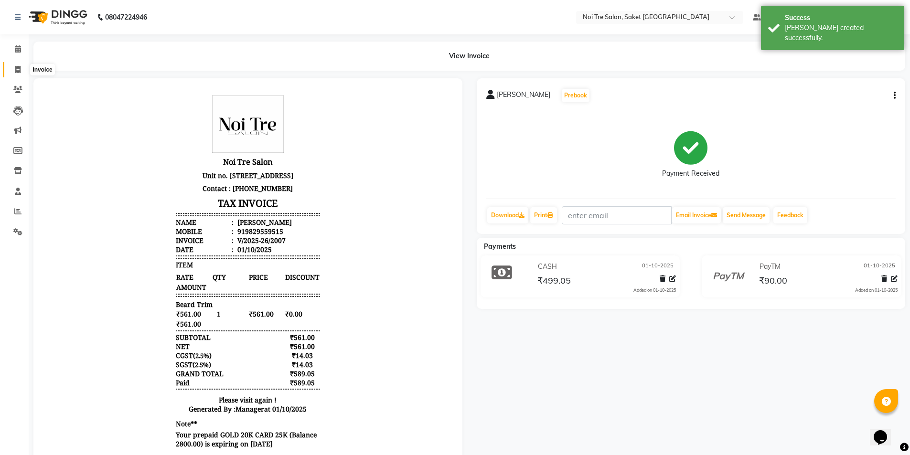
click at [19, 66] on icon at bounding box center [17, 69] width 5 height 7
select select "service"
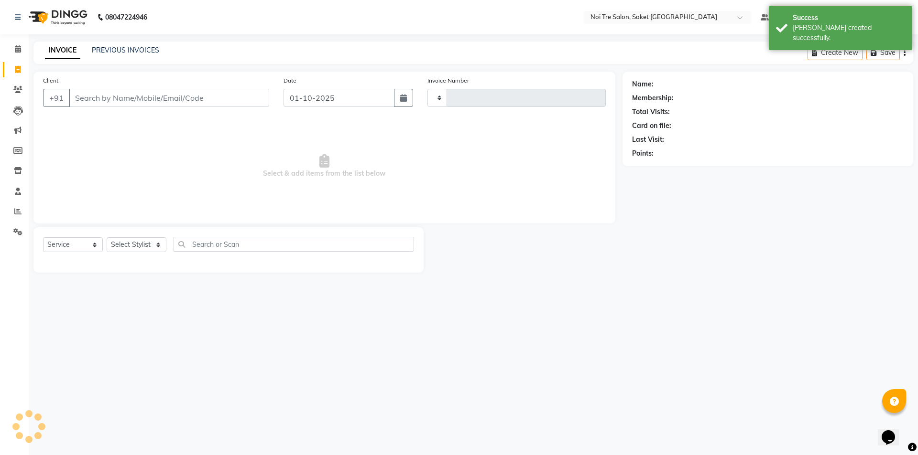
type input "2008"
select select "4899"
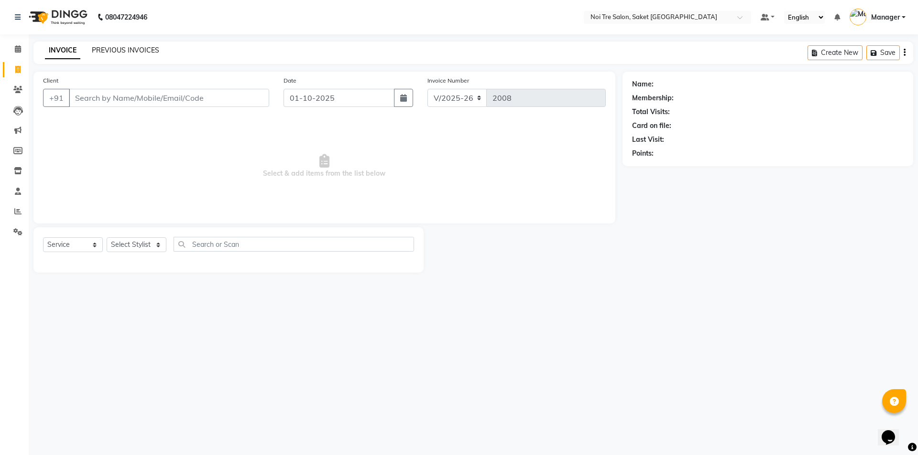
click at [141, 50] on link "PREVIOUS INVOICES" at bounding box center [125, 50] width 67 height 9
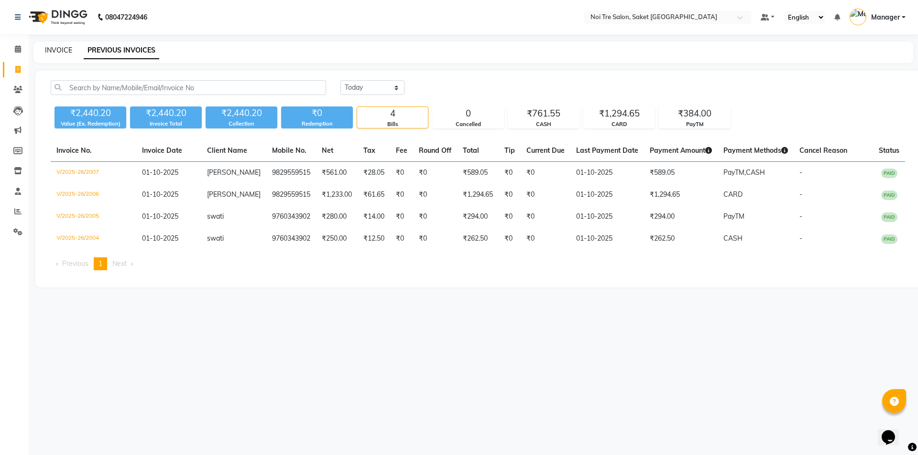
click at [56, 52] on link "INVOICE" at bounding box center [58, 50] width 27 height 9
select select "service"
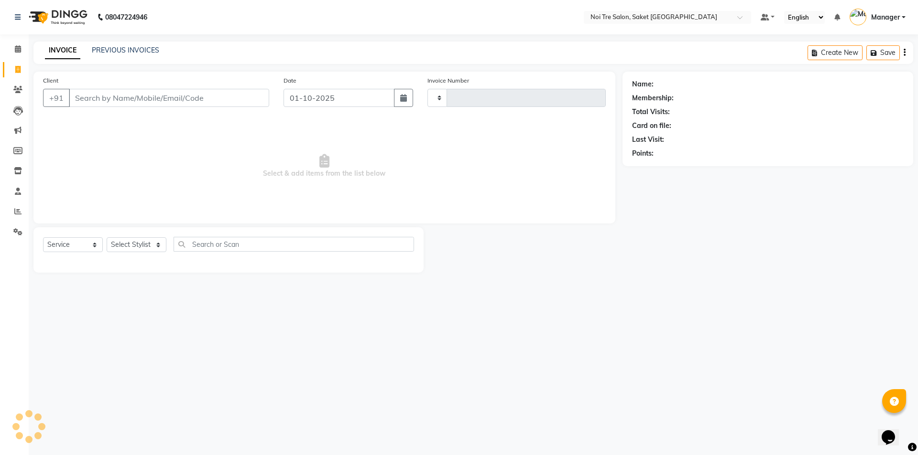
type input "2008"
select select "4899"
click at [108, 54] on link "PREVIOUS INVOICES" at bounding box center [125, 50] width 67 height 9
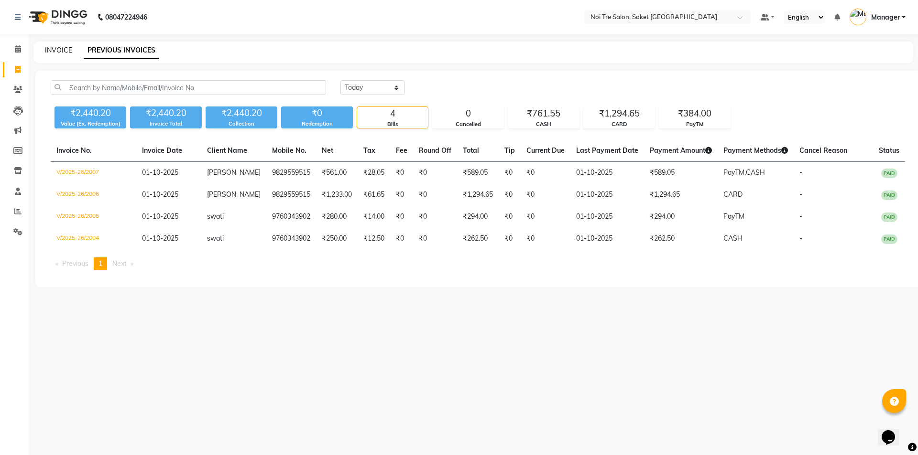
click at [59, 47] on link "INVOICE" at bounding box center [58, 50] width 27 height 9
select select "service"
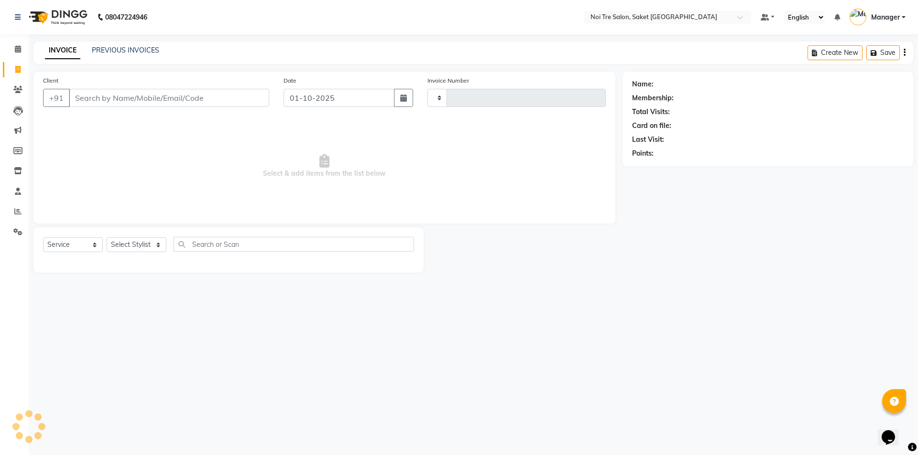
type input "2008"
select select "4899"
click at [116, 87] on div "Client +91" at bounding box center [156, 95] width 240 height 39
click at [116, 104] on input "Client" at bounding box center [169, 98] width 200 height 18
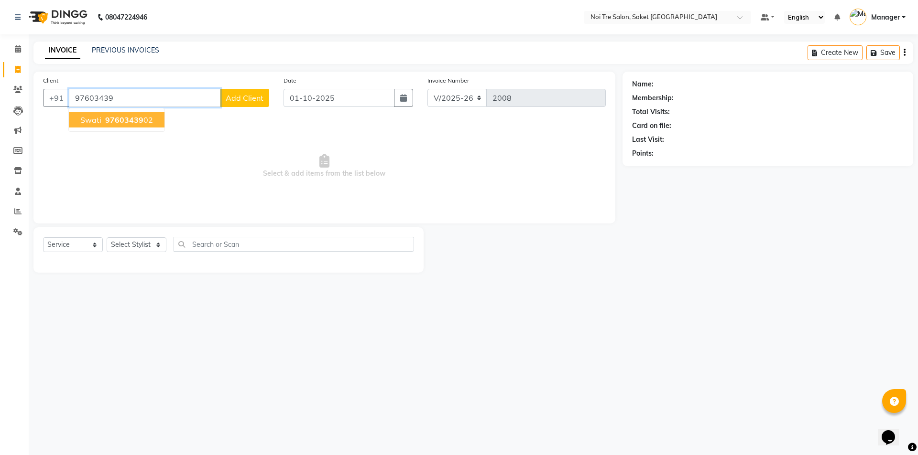
click at [119, 116] on span "97603439" at bounding box center [124, 120] width 38 height 10
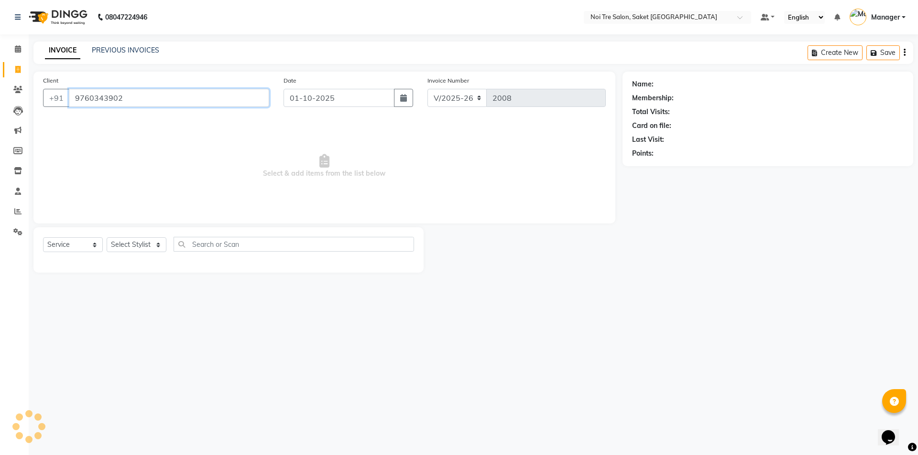
type input "9760343902"
drag, startPoint x: 135, startPoint y: 247, endPoint x: 134, endPoint y: 300, distance: 53.1
click at [134, 300] on div "08047224946 Select Location × Noi Tre Salon, Saket [GEOGRAPHIC_DATA] Default Pa…" at bounding box center [459, 227] width 918 height 455
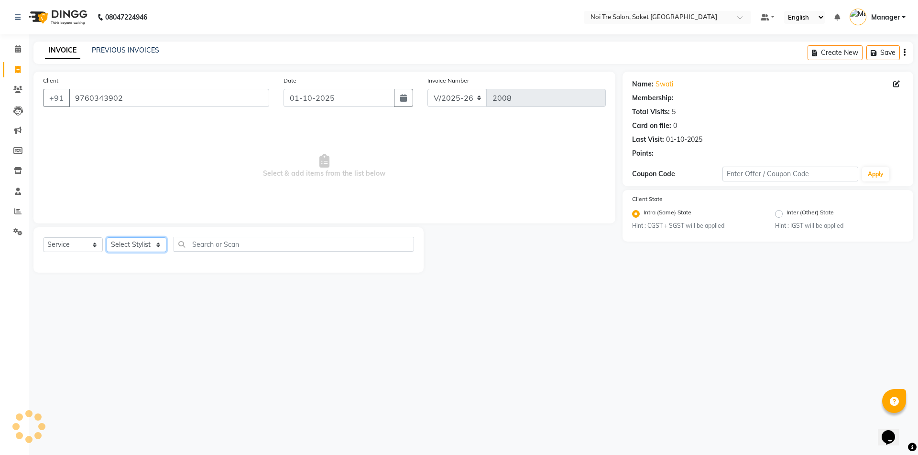
select select "1: Object"
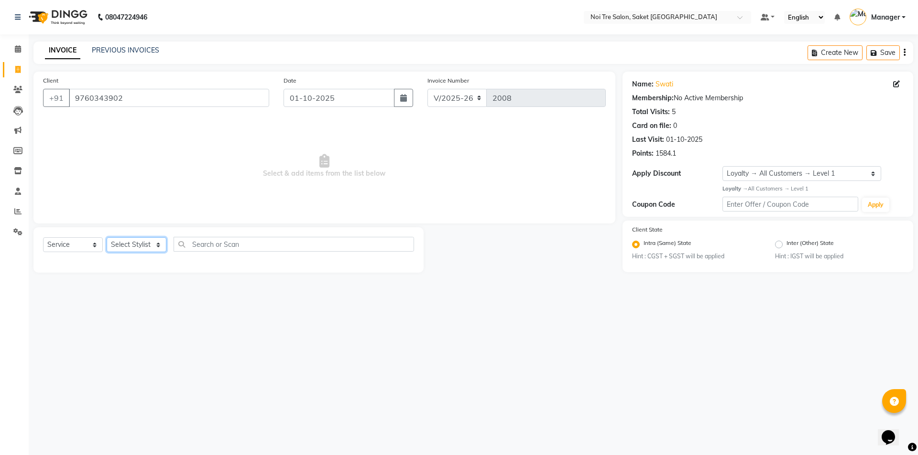
select select "53770"
click at [107, 238] on select "Select Stylist AMIT [PERSON_NAME] [PERSON_NAME] Manager [PERSON_NAME] KM [PERSO…" at bounding box center [137, 245] width 60 height 15
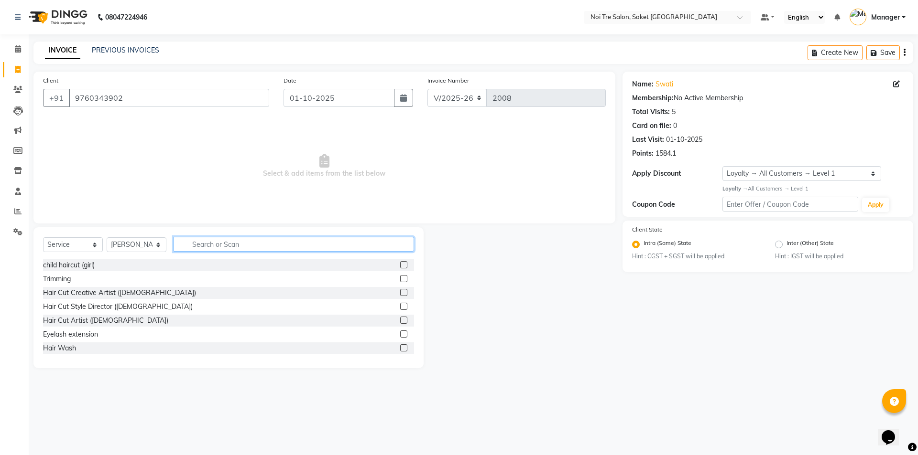
click at [214, 243] on input "text" at bounding box center [293, 244] width 240 height 15
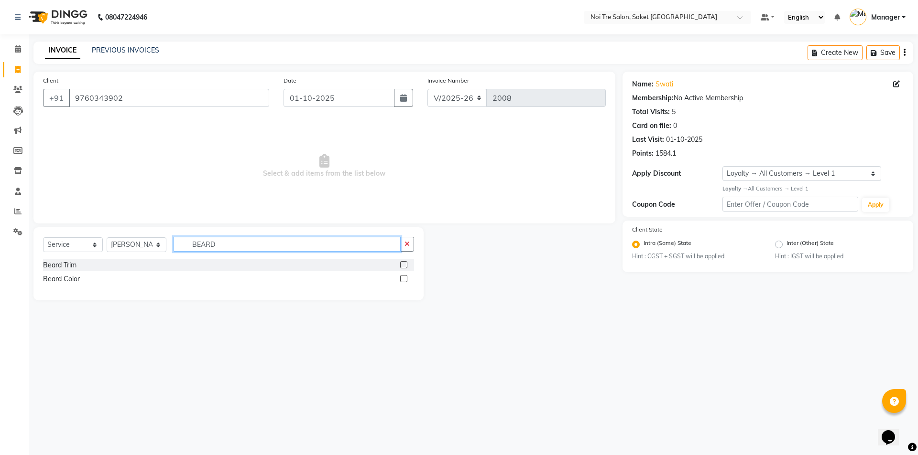
type input "BEARD"
click at [402, 267] on label at bounding box center [403, 264] width 7 height 7
click at [402, 267] on input "checkbox" at bounding box center [403, 265] width 6 height 6
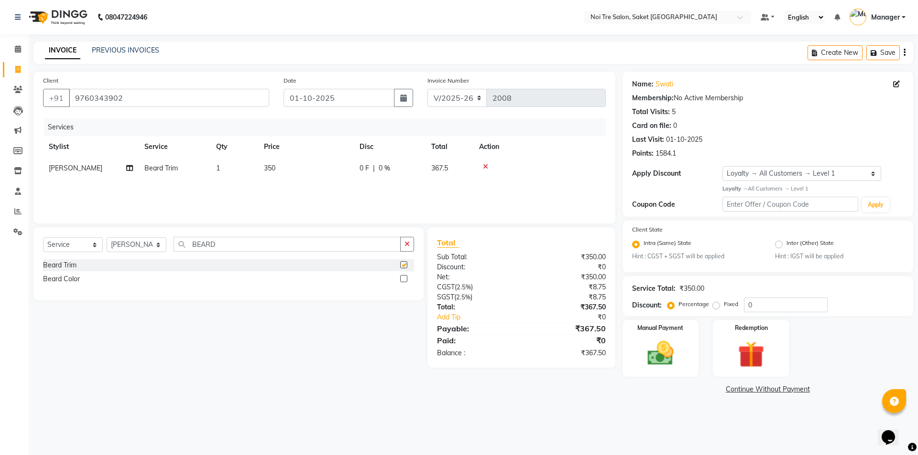
checkbox input "false"
click at [291, 166] on td "350" at bounding box center [306, 169] width 96 height 22
select select "53770"
click at [343, 173] on input "350" at bounding box center [351, 170] width 84 height 15
type input "3"
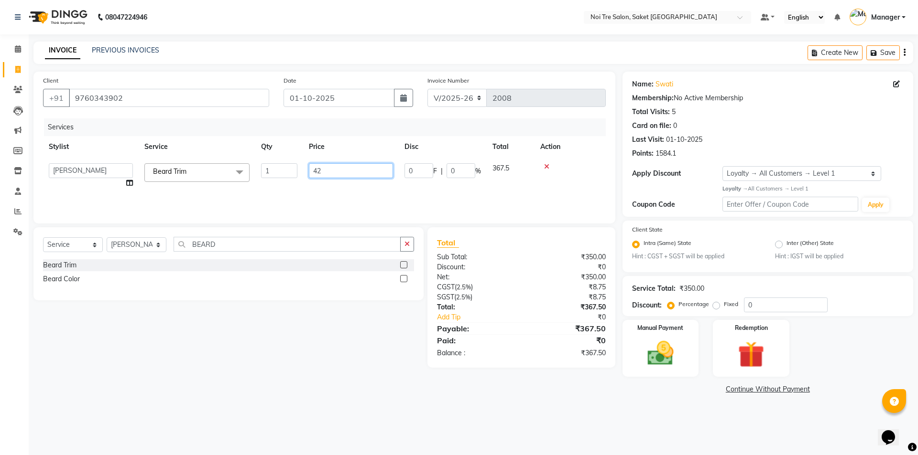
type input "420"
click at [353, 188] on div "Services Stylist Service Qty Price Disc Total Action AMIT [PERSON_NAME] [PERSON…" at bounding box center [324, 167] width 562 height 96
click at [296, 170] on td "420" at bounding box center [306, 169] width 96 height 22
select select "53770"
click at [364, 176] on input "420" at bounding box center [351, 170] width 84 height 15
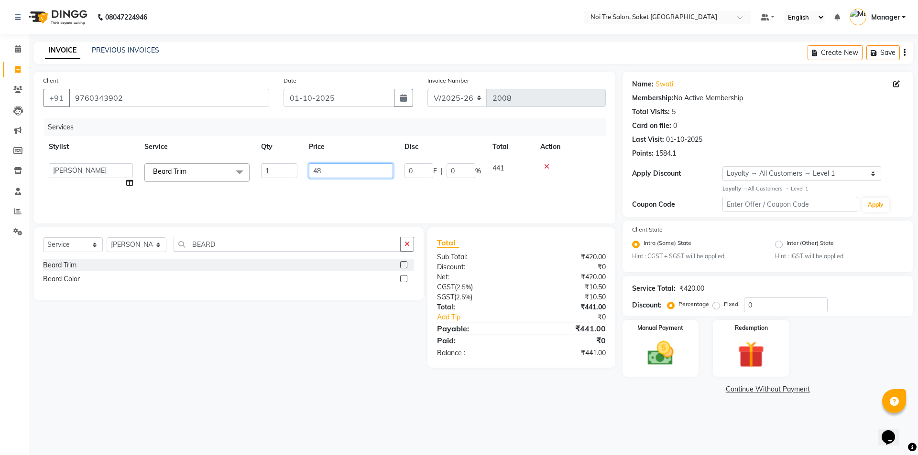
type input "485"
click at [369, 188] on div "Services Stylist Service Qty Price Disc Total Action [PERSON_NAME] Trim 1 485 0…" at bounding box center [324, 167] width 562 height 96
click at [319, 170] on td "485" at bounding box center [306, 169] width 96 height 22
select select "53770"
click at [344, 167] on input "485" at bounding box center [351, 170] width 84 height 15
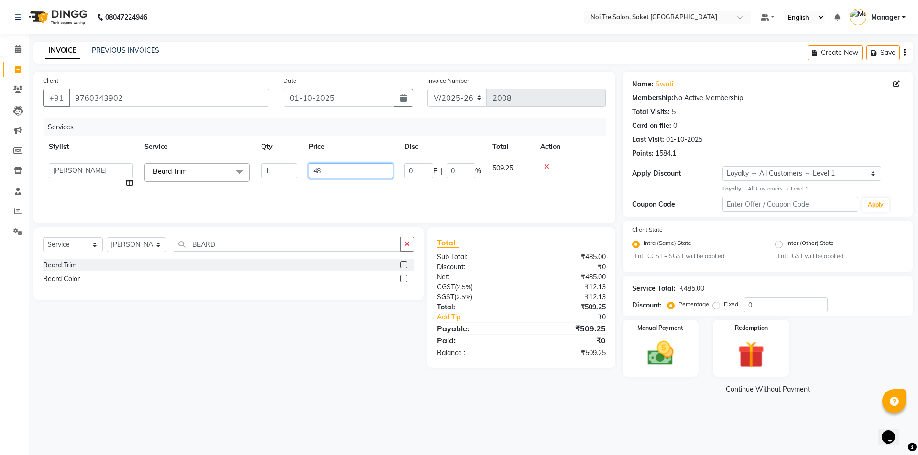
type input "483"
click at [349, 191] on div "Services Stylist Service Qty Price Disc Total Action [PERSON_NAME] Trim 1 483 0…" at bounding box center [324, 167] width 562 height 96
click at [314, 168] on td "483" at bounding box center [306, 169] width 96 height 22
select select "53770"
click at [357, 172] on input "483" at bounding box center [351, 170] width 84 height 15
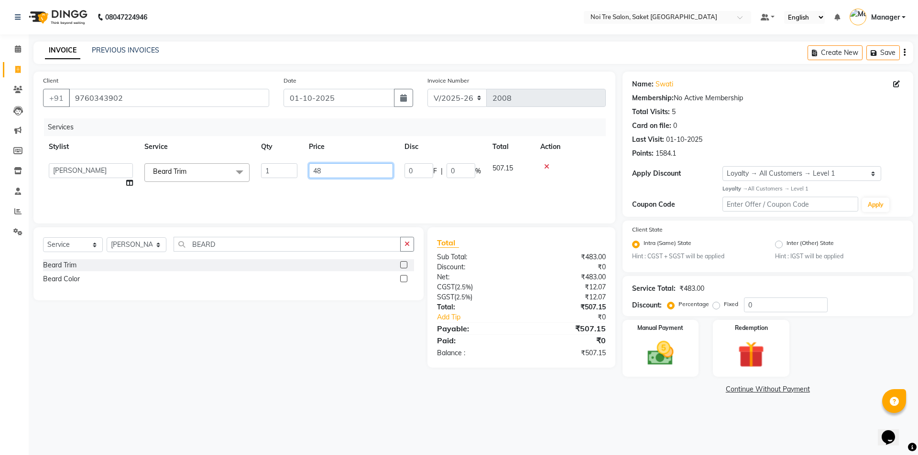
type input "480"
click at [355, 197] on div "Services Stylist Service Qty Price Disc Total Action AMIT [PERSON_NAME] [PERSON…" at bounding box center [324, 167] width 562 height 96
click at [282, 173] on td "480" at bounding box center [306, 169] width 96 height 22
select select "53770"
click at [335, 168] on input "480" at bounding box center [351, 170] width 84 height 15
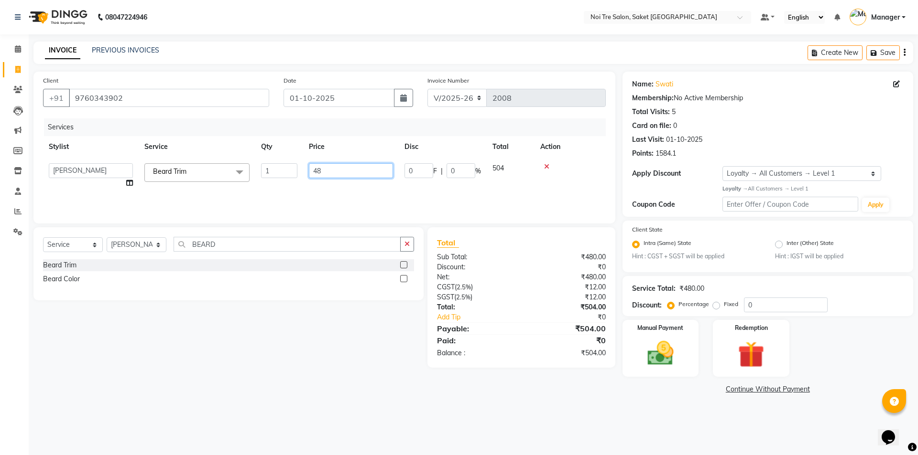
type input "4"
type input "560"
click at [335, 186] on div "Services Stylist Service Qty Price Disc Total Action [PERSON_NAME] Trim 1 560 0…" at bounding box center [324, 167] width 562 height 96
click at [308, 155] on th "Price" at bounding box center [306, 147] width 96 height 22
click at [331, 170] on td "560" at bounding box center [306, 169] width 96 height 22
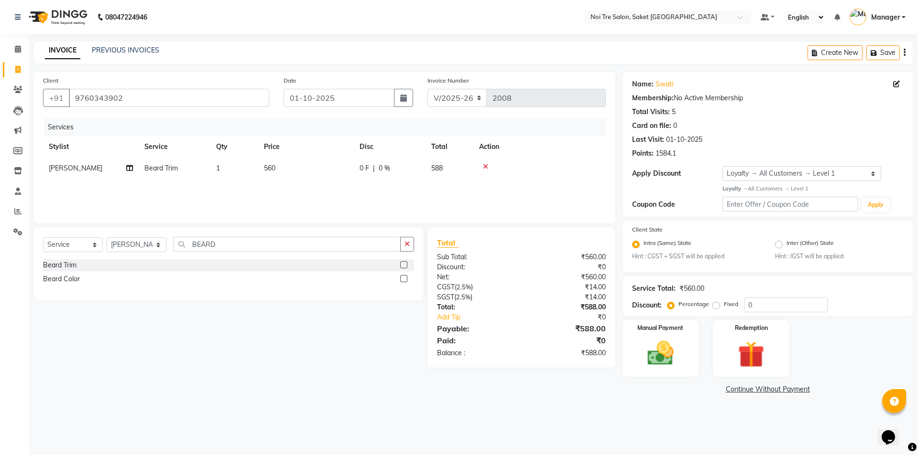
select select "53770"
click at [332, 168] on input "560" at bounding box center [351, 170] width 84 height 15
type input "581"
click at [347, 187] on div "Services Stylist Service Qty Price Disc Total Action [PERSON_NAME] Trim 1 581 0…" at bounding box center [324, 167] width 562 height 96
click at [310, 155] on th "Price" at bounding box center [306, 147] width 96 height 22
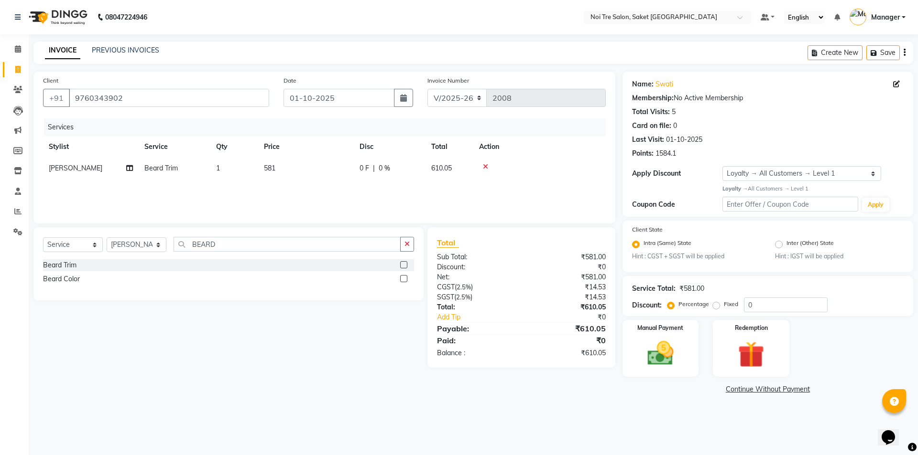
click at [316, 169] on td "581" at bounding box center [306, 169] width 96 height 22
select select "53770"
click at [325, 168] on input "581" at bounding box center [351, 170] width 84 height 15
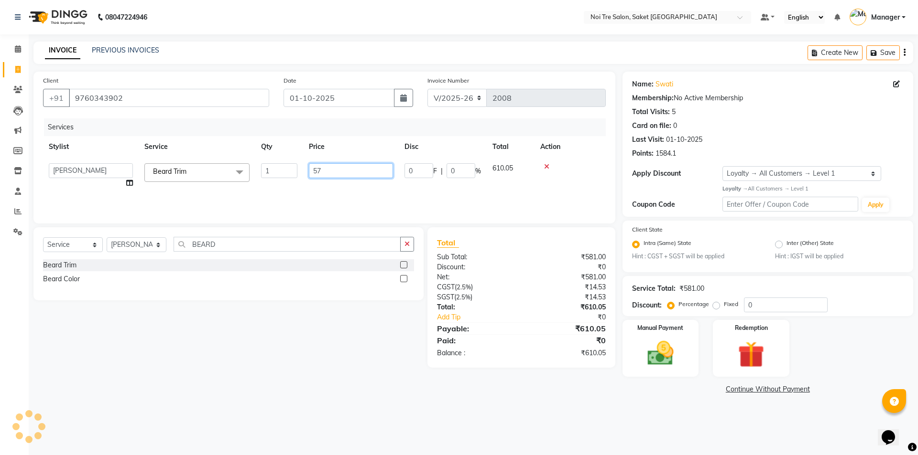
type input "578"
click at [334, 185] on div "Services Stylist Service Qty Price Disc Total Action AMIT [PERSON_NAME] [PERSON…" at bounding box center [324, 167] width 562 height 96
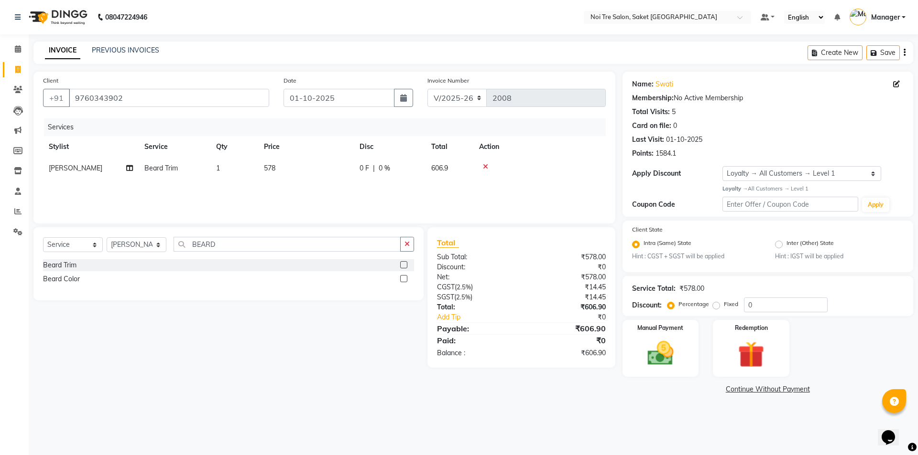
click at [290, 172] on td "578" at bounding box center [306, 169] width 96 height 22
select select "53770"
click at [347, 171] on input "578" at bounding box center [351, 170] width 84 height 15
type input "565"
click at [391, 194] on div "Services Stylist Service Qty Price Disc Total Action [PERSON_NAME] Trim 1 565 0…" at bounding box center [324, 167] width 562 height 96
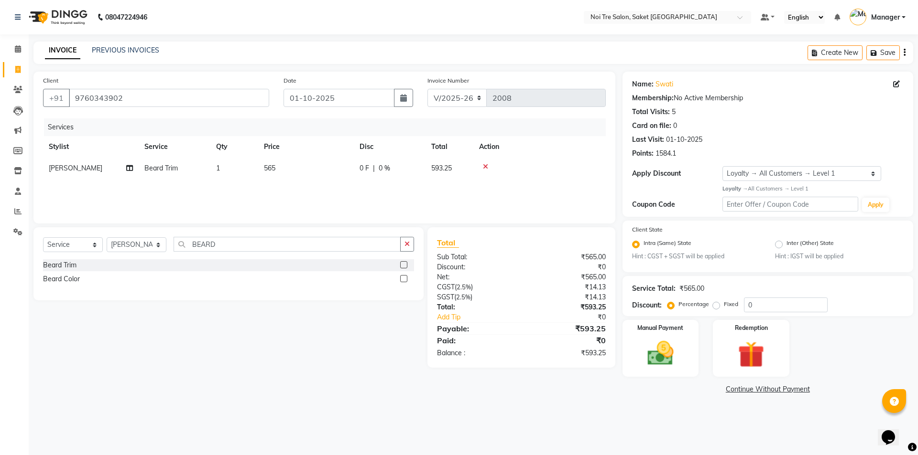
click at [315, 169] on td "565" at bounding box center [306, 169] width 96 height 22
select select "53770"
click at [346, 167] on input "565" at bounding box center [351, 170] width 84 height 15
type input "561"
click at [354, 200] on div "Services Stylist Service Qty Price Disc Total Action AMIT [PERSON_NAME] [PERSON…" at bounding box center [324, 167] width 562 height 96
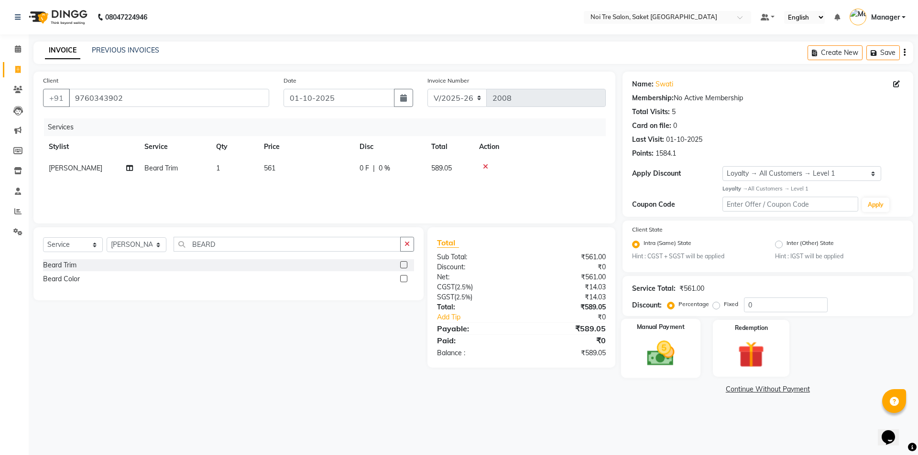
click at [673, 337] on div "Manual Payment" at bounding box center [659, 348] width 79 height 59
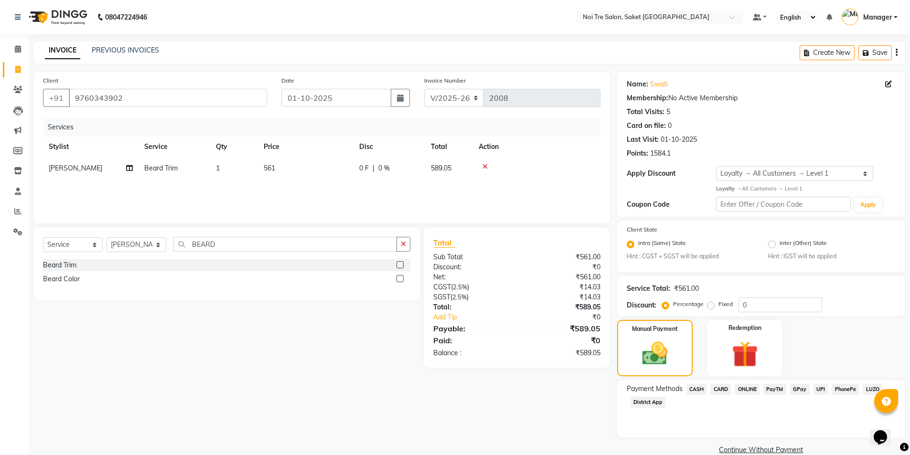
click at [776, 390] on span "PayTM" at bounding box center [775, 389] width 23 height 11
click at [752, 451] on button "Add Payment" at bounding box center [808, 453] width 175 height 15
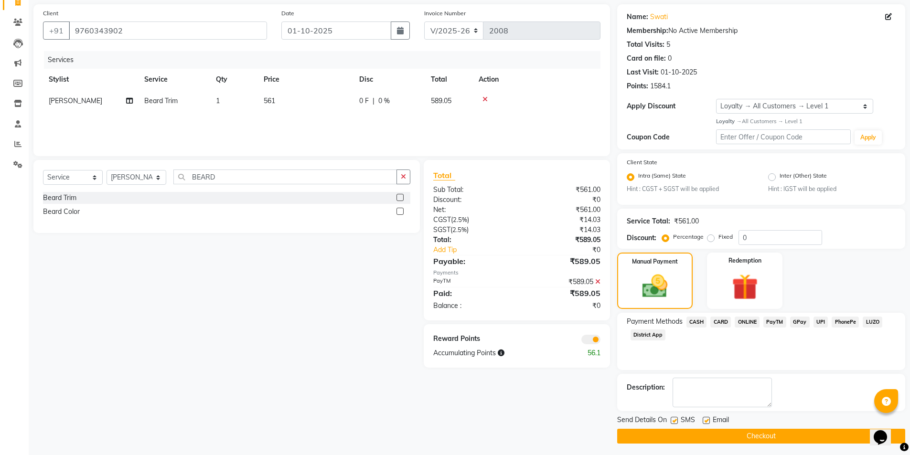
scroll to position [70, 0]
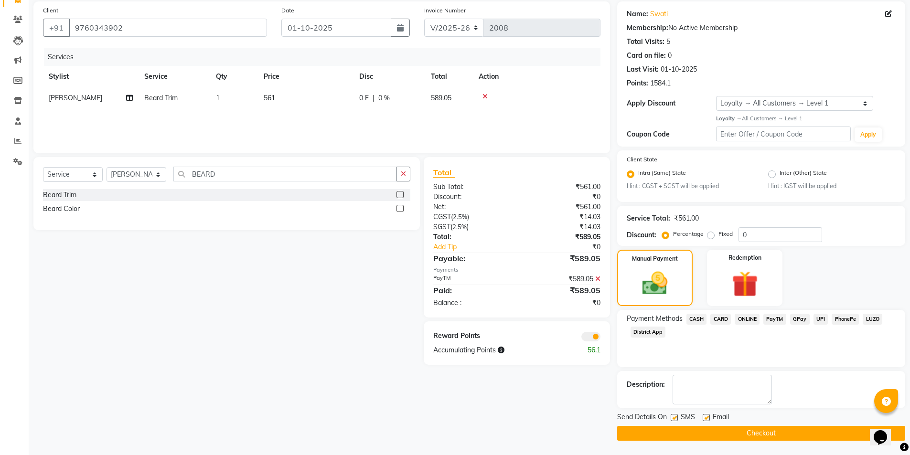
click at [737, 433] on button "Checkout" at bounding box center [761, 433] width 288 height 15
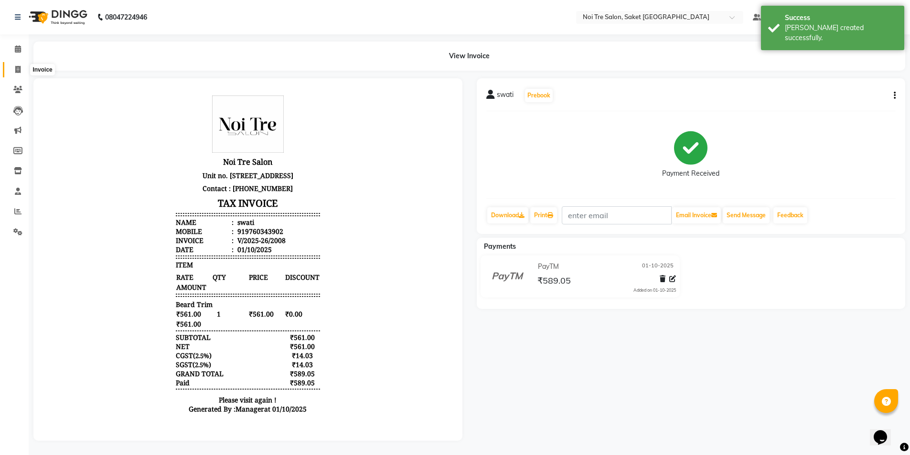
click at [19, 71] on icon at bounding box center [17, 69] width 5 height 7
select select "service"
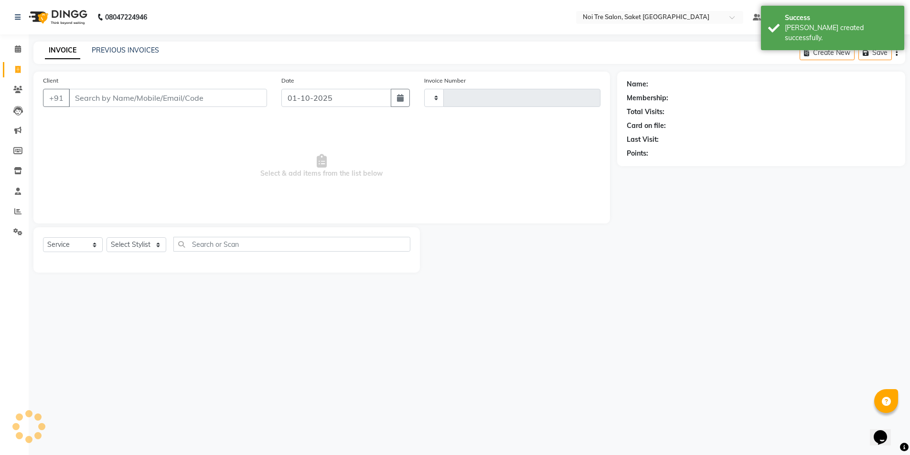
type input "2009"
select select "4899"
click at [134, 51] on link "PREVIOUS INVOICES" at bounding box center [125, 50] width 67 height 9
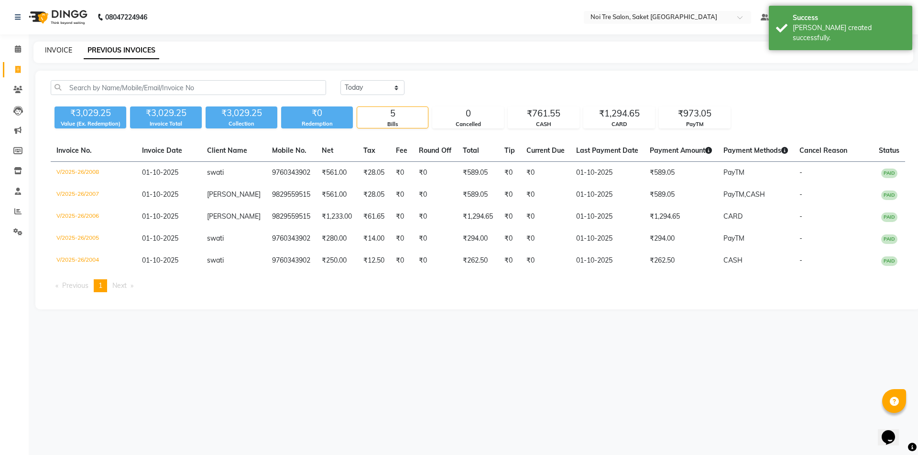
click at [65, 51] on link "INVOICE" at bounding box center [58, 50] width 27 height 9
select select "service"
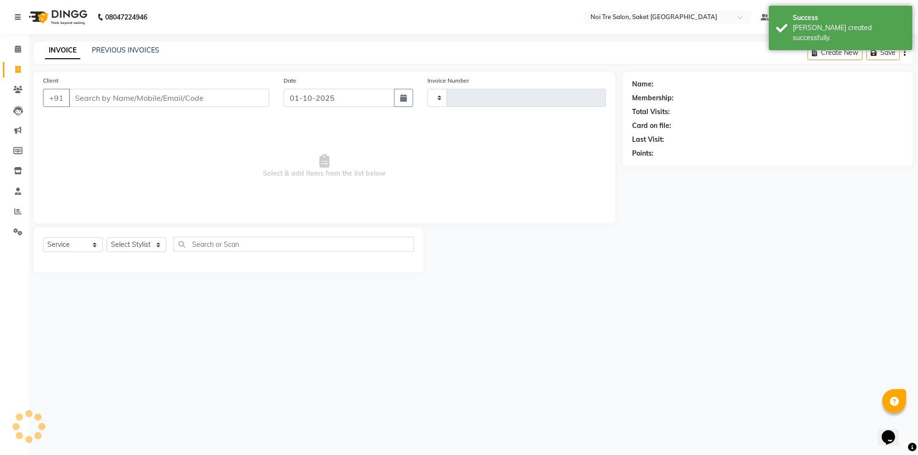
type input "2009"
select select "4899"
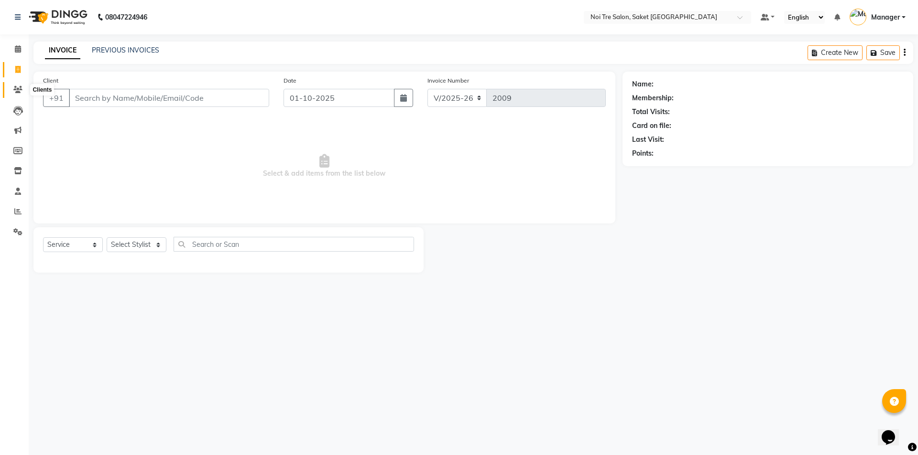
click at [14, 88] on icon at bounding box center [17, 89] width 9 height 7
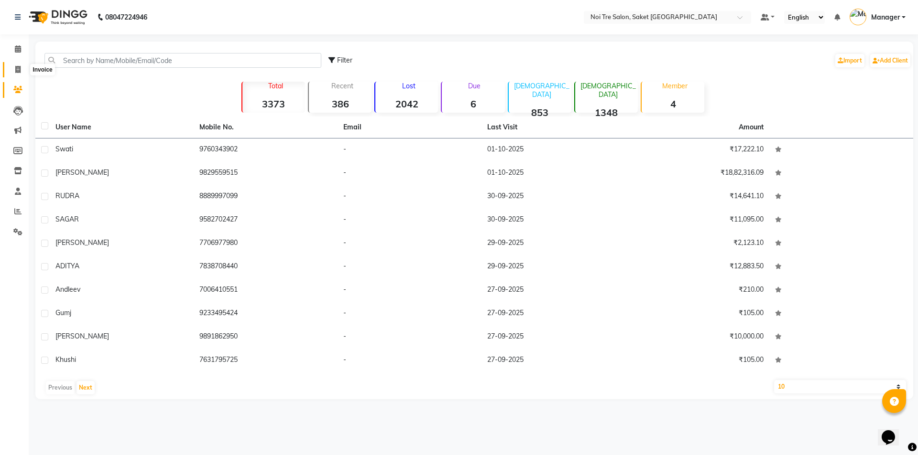
click at [15, 72] on icon at bounding box center [17, 69] width 5 height 7
select select "4899"
select select "service"
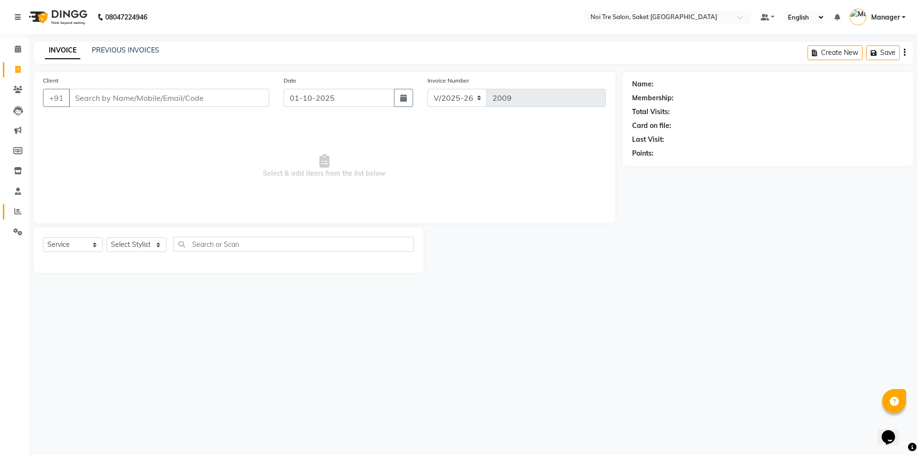
click at [9, 207] on link "Reports" at bounding box center [14, 212] width 23 height 16
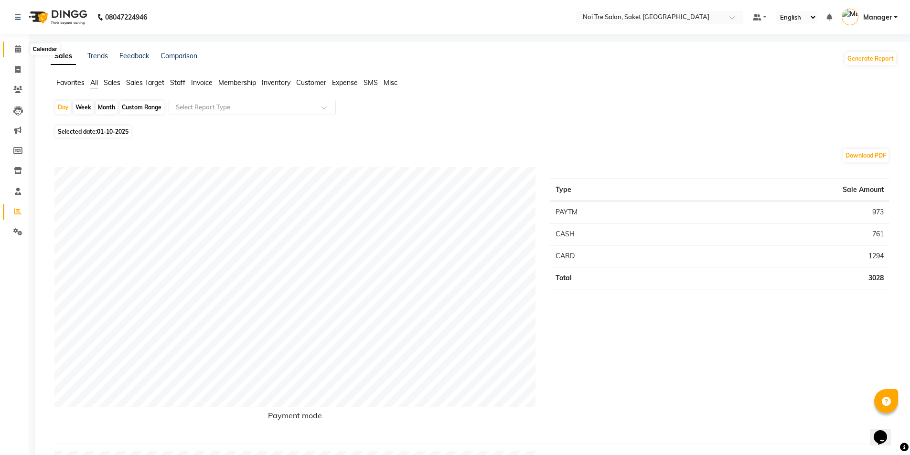
click at [19, 49] on icon at bounding box center [18, 48] width 6 height 7
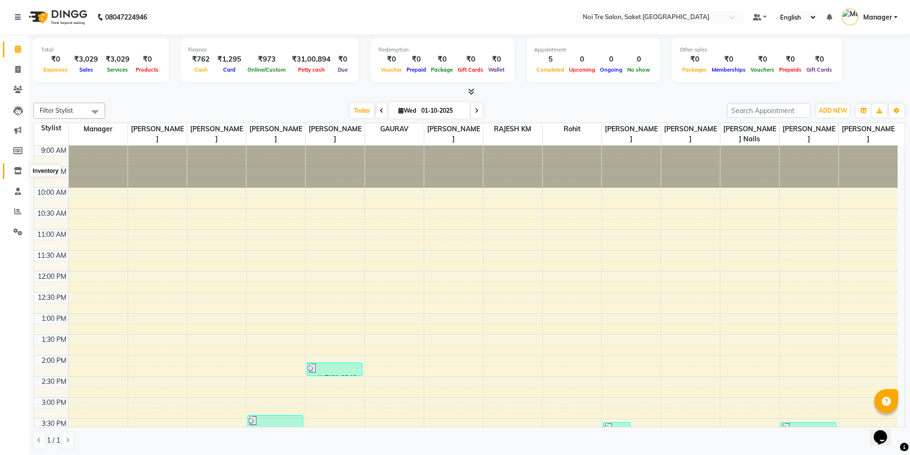
click at [17, 167] on span at bounding box center [18, 171] width 17 height 11
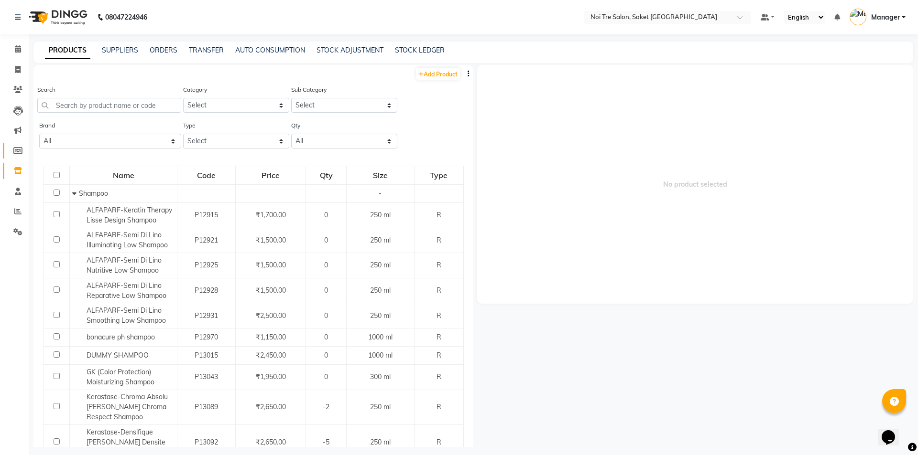
click at [16, 144] on link "Members" at bounding box center [14, 151] width 23 height 16
select select
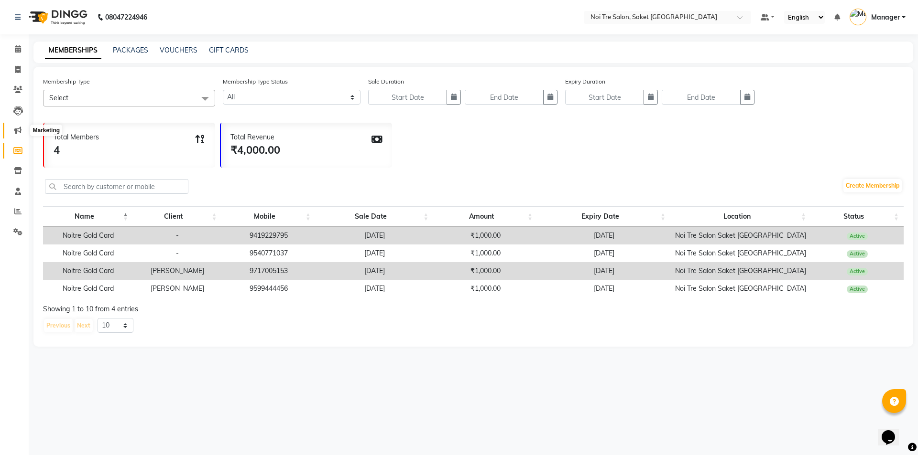
click at [19, 128] on icon at bounding box center [17, 130] width 7 height 7
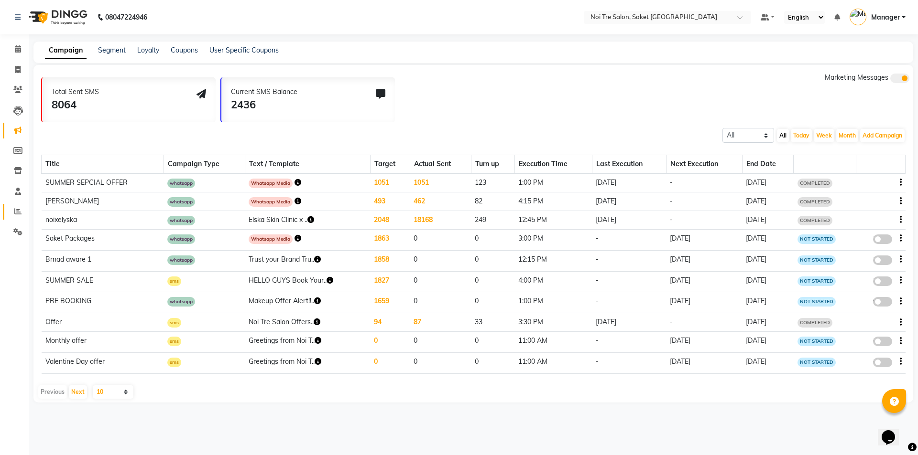
click at [17, 206] on link "Reports" at bounding box center [14, 212] width 23 height 16
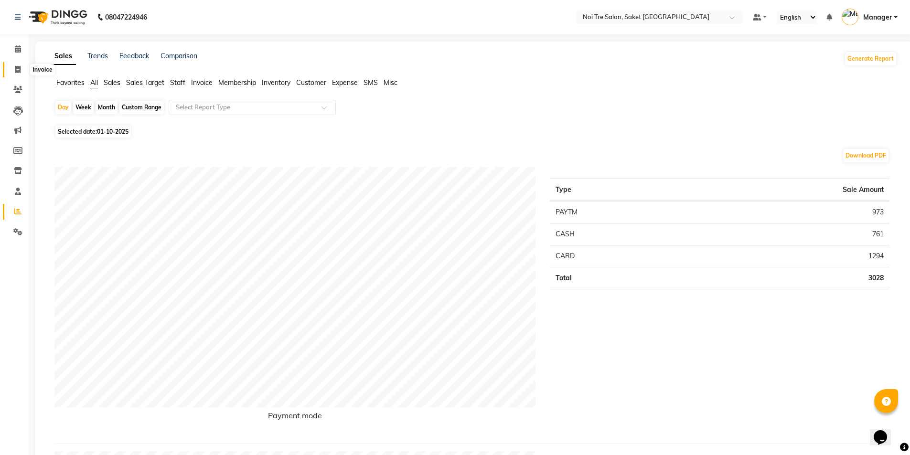
click at [17, 73] on icon at bounding box center [17, 69] width 5 height 7
select select "4899"
select select "service"
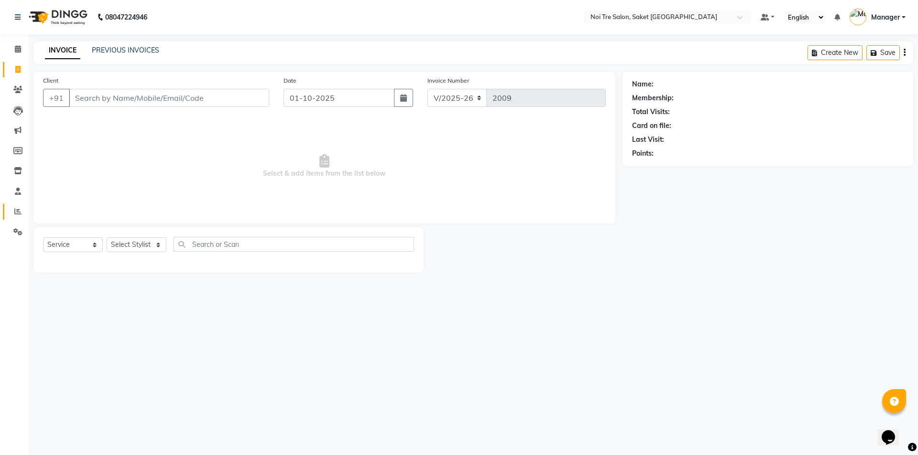
click at [9, 213] on link "Reports" at bounding box center [14, 212] width 23 height 16
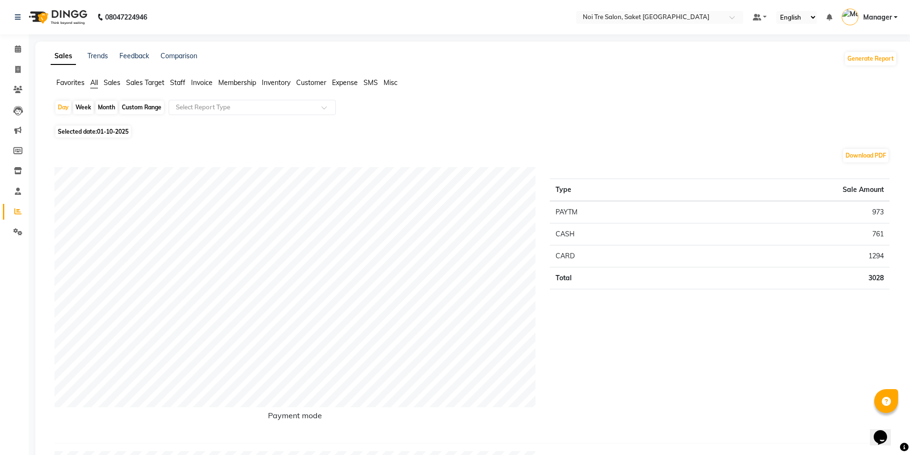
click at [110, 108] on div "Month" at bounding box center [107, 107] width 22 height 13
select select "10"
select select "2025"
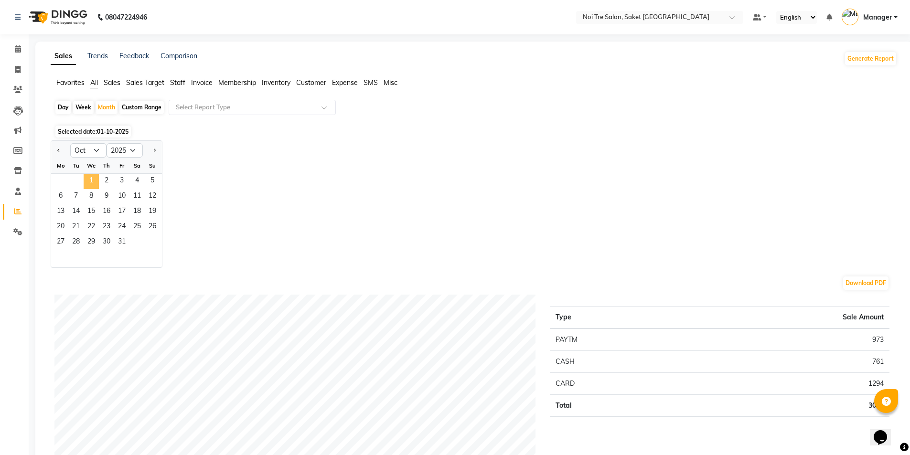
click at [90, 184] on span "1" at bounding box center [91, 181] width 15 height 15
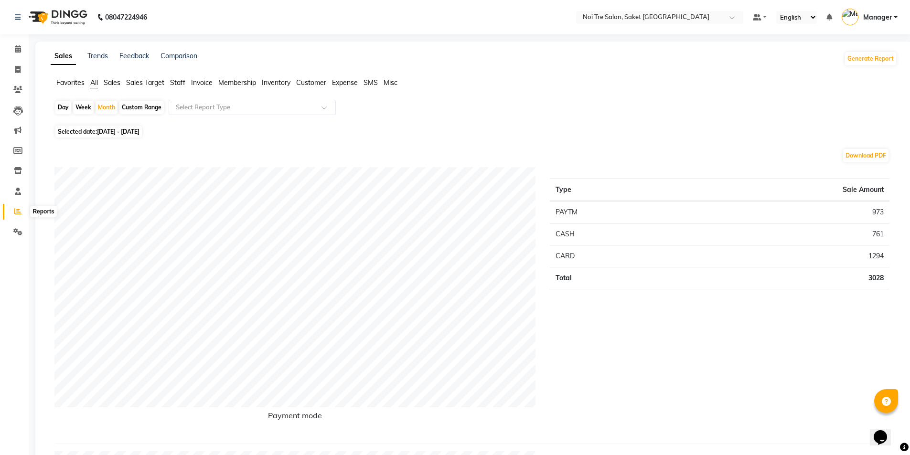
click at [14, 209] on span at bounding box center [18, 211] width 17 height 11
click at [109, 109] on div "Month" at bounding box center [107, 107] width 22 height 13
select select "10"
select select "2025"
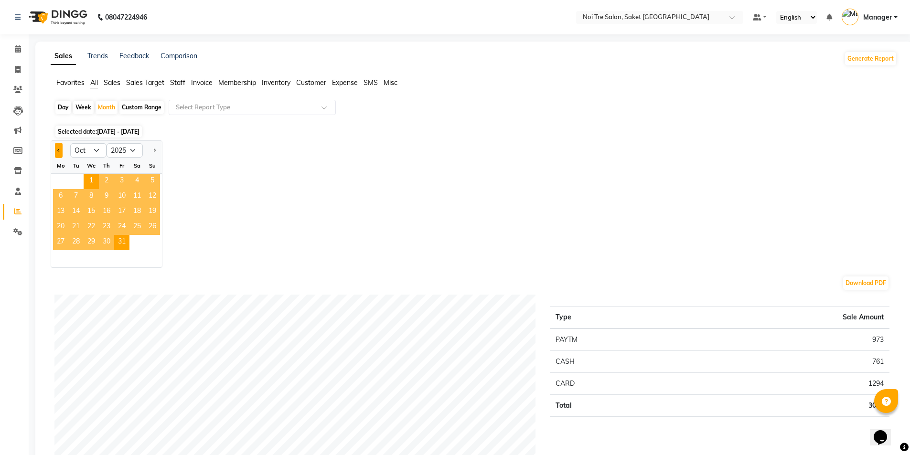
click at [58, 151] on button "Previous month" at bounding box center [59, 150] width 8 height 15
select select "9"
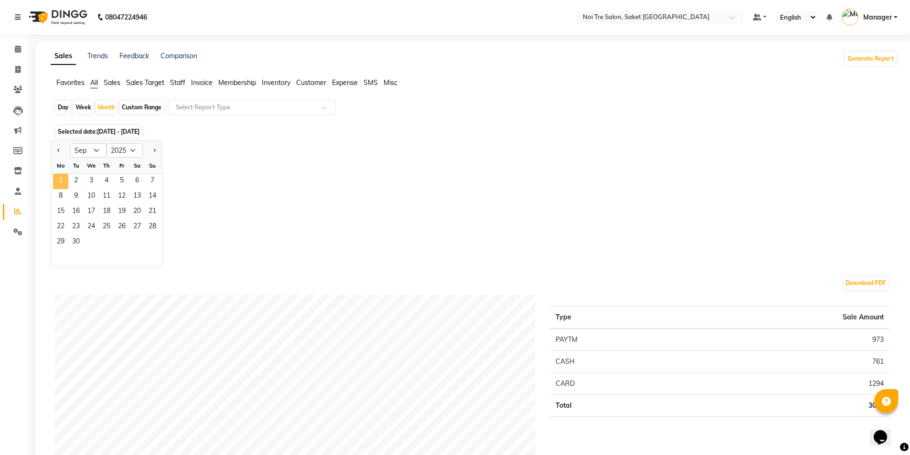
click at [60, 183] on span "1" at bounding box center [60, 181] width 15 height 15
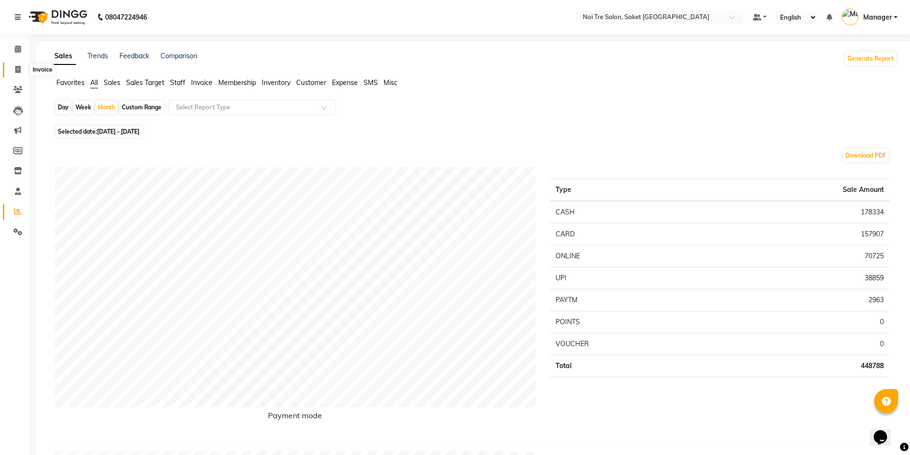
click at [16, 72] on icon at bounding box center [17, 69] width 5 height 7
select select "service"
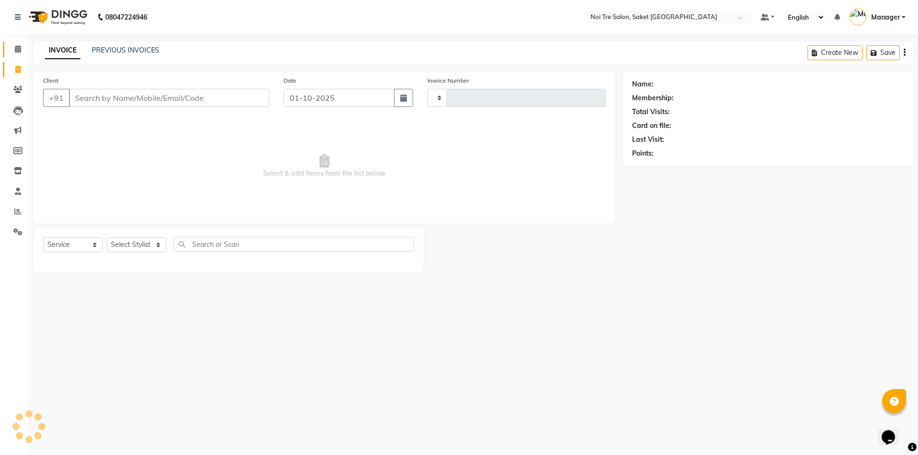
click at [14, 55] on link "Calendar" at bounding box center [14, 50] width 23 height 16
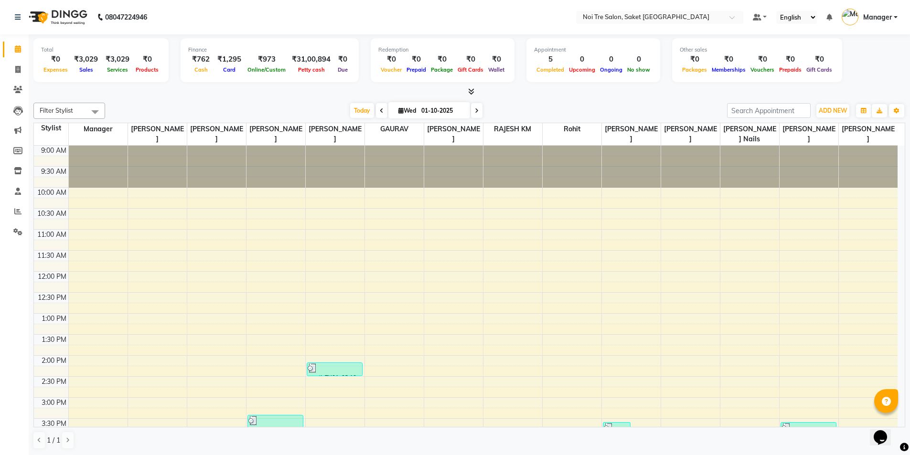
click at [354, 455] on div "Total ₹0 Expenses ₹3,029 Sales ₹3,029 Services ₹0 Products Finance ₹762 Cash ₹1…" at bounding box center [470, 245] width 882 height 422
